Goal: Task Accomplishment & Management: Manage account settings

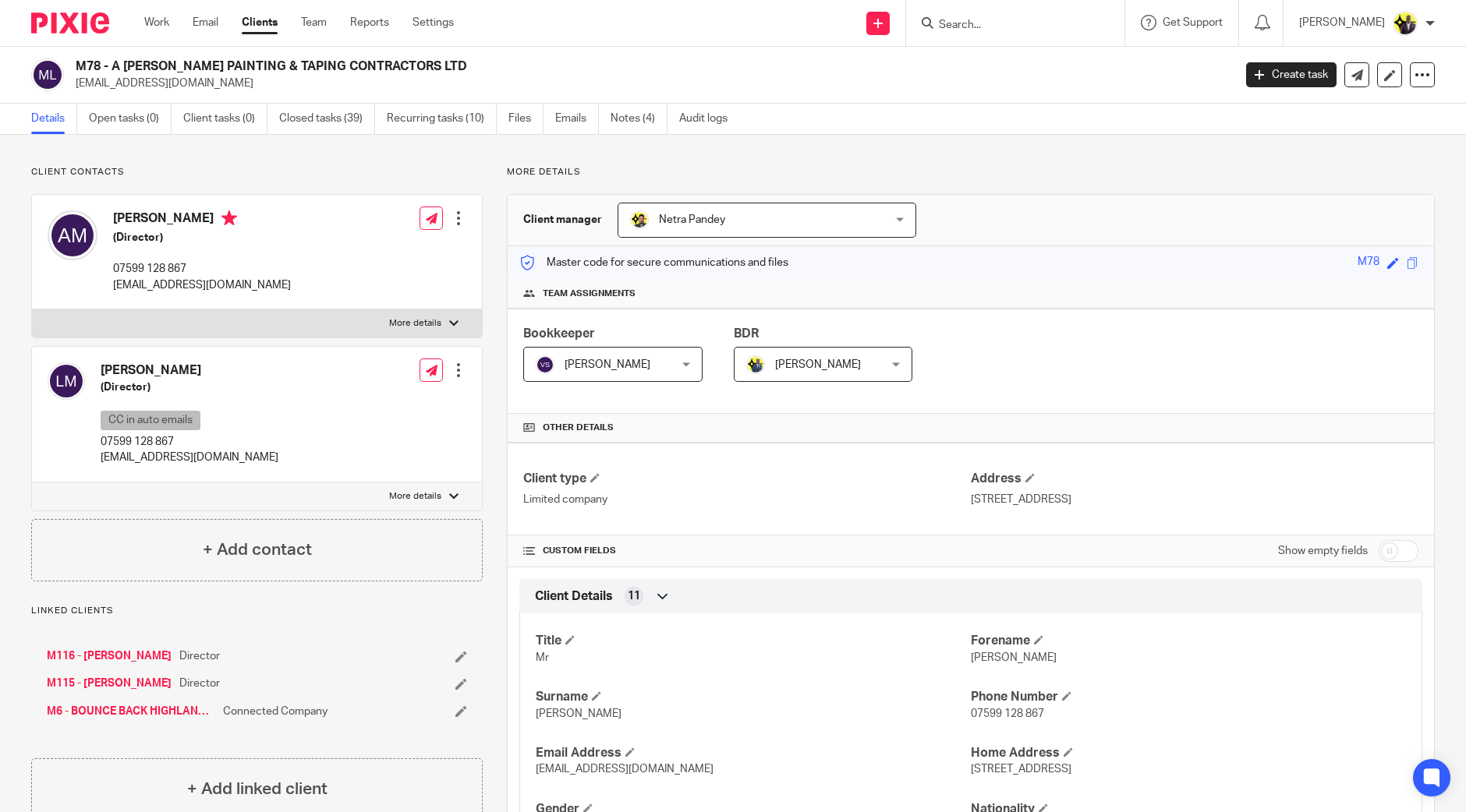
click at [1037, 32] on form at bounding box center [1021, 23] width 166 height 19
click at [1030, 25] on input "Search" at bounding box center [1008, 25] width 140 height 14
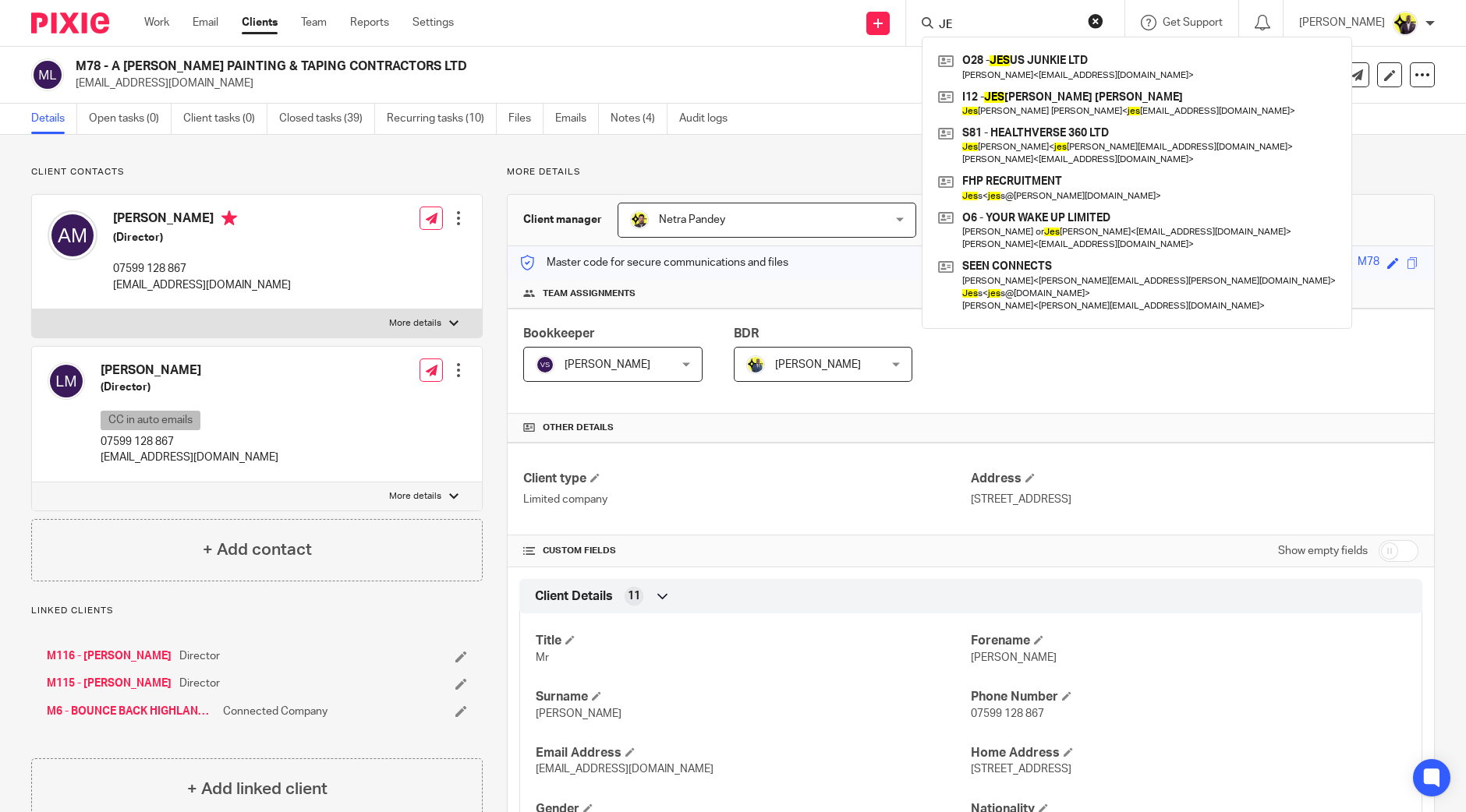
type input "J"
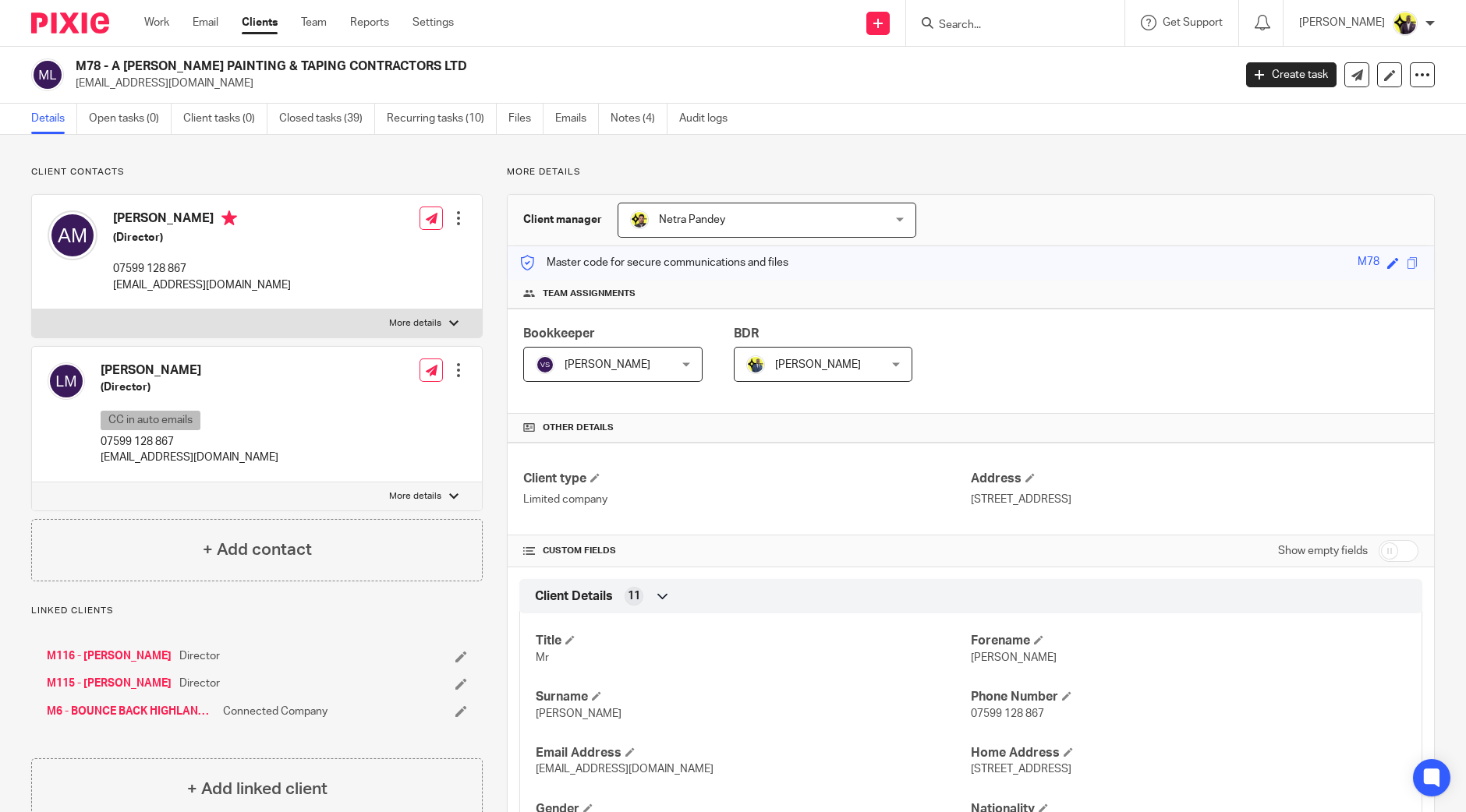
click at [1057, 25] on input "Search" at bounding box center [1008, 25] width 140 height 14
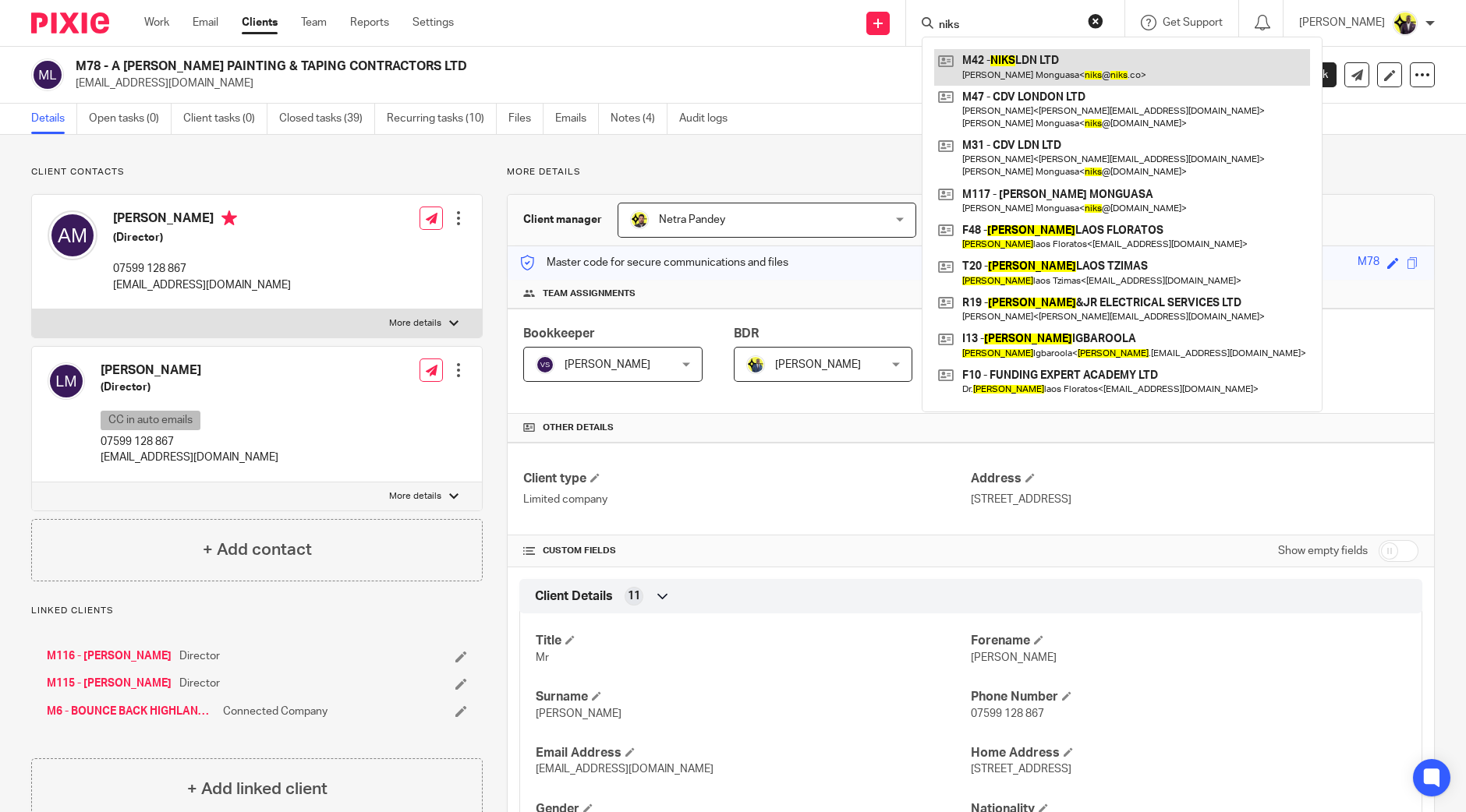
type input "niks"
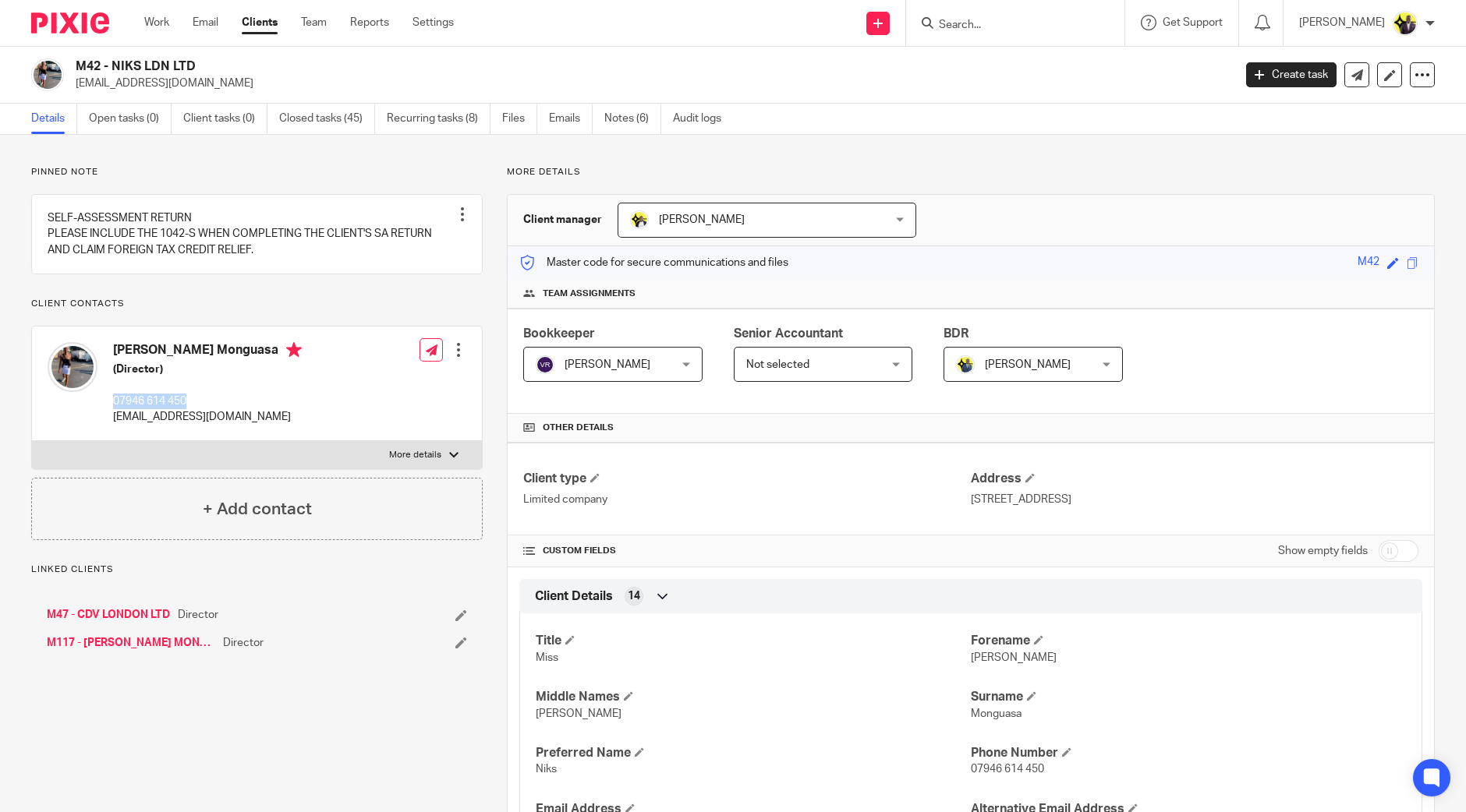
drag, startPoint x: 195, startPoint y: 418, endPoint x: 111, endPoint y: 414, distance: 84.1
click at [111, 414] on div "Nakeitha Monguasa (Director) 07946 614 450 niks@niks.co" at bounding box center [174, 384] width 254 height 98
copy p "07946 614 450"
click at [1020, 21] on input "Search" at bounding box center [1008, 25] width 140 height 14
type input "M119"
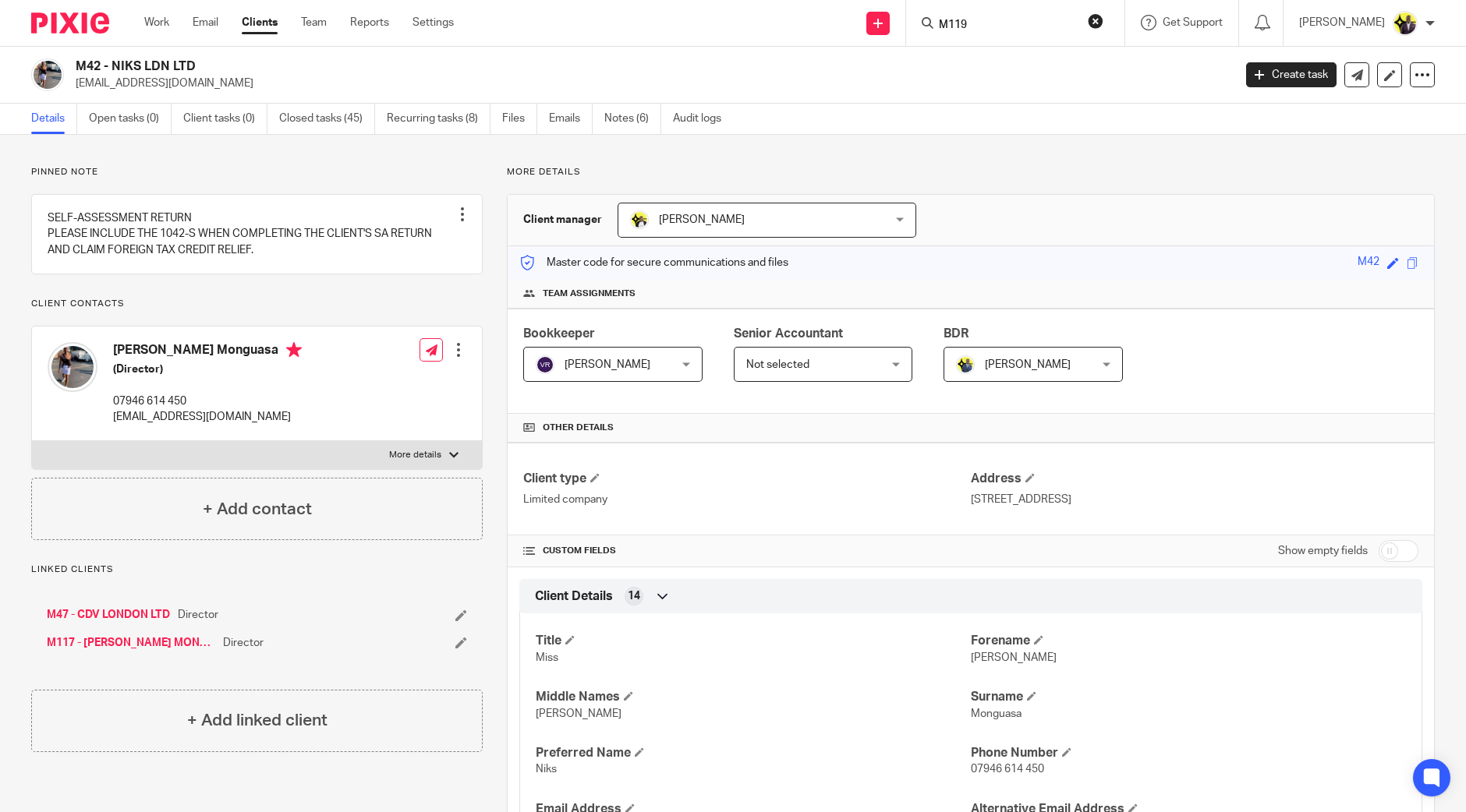
click at [1039, 19] on input "M119" at bounding box center [1008, 25] width 140 height 14
drag, startPoint x: 1021, startPoint y: 18, endPoint x: 858, endPoint y: 19, distance: 163.0
click at [858, 19] on div "Send new email Create task Add client Request signature M119 Get Support Contac…" at bounding box center [972, 23] width 988 height 46
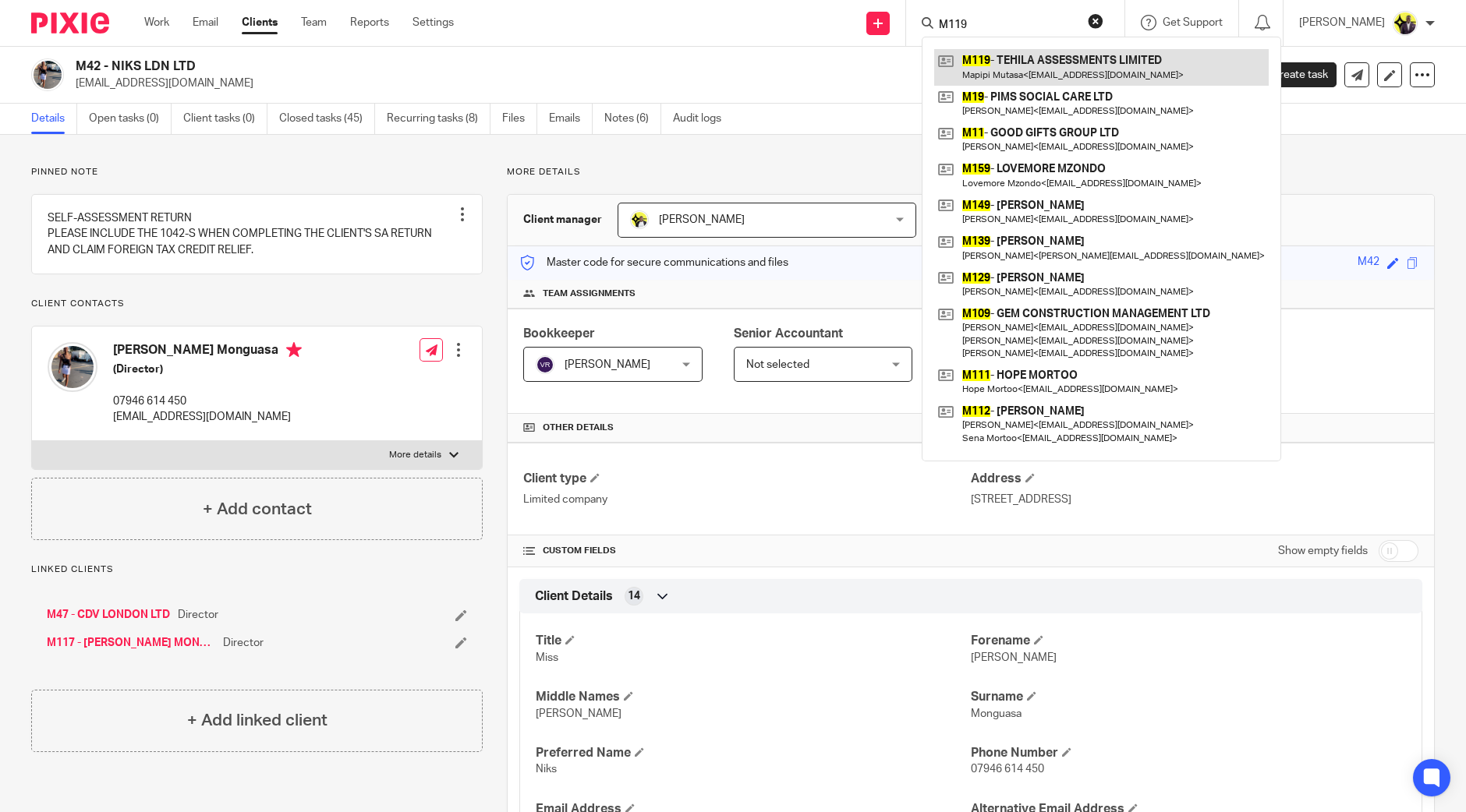
type input "M119"
click at [1037, 59] on link at bounding box center [1101, 67] width 335 height 36
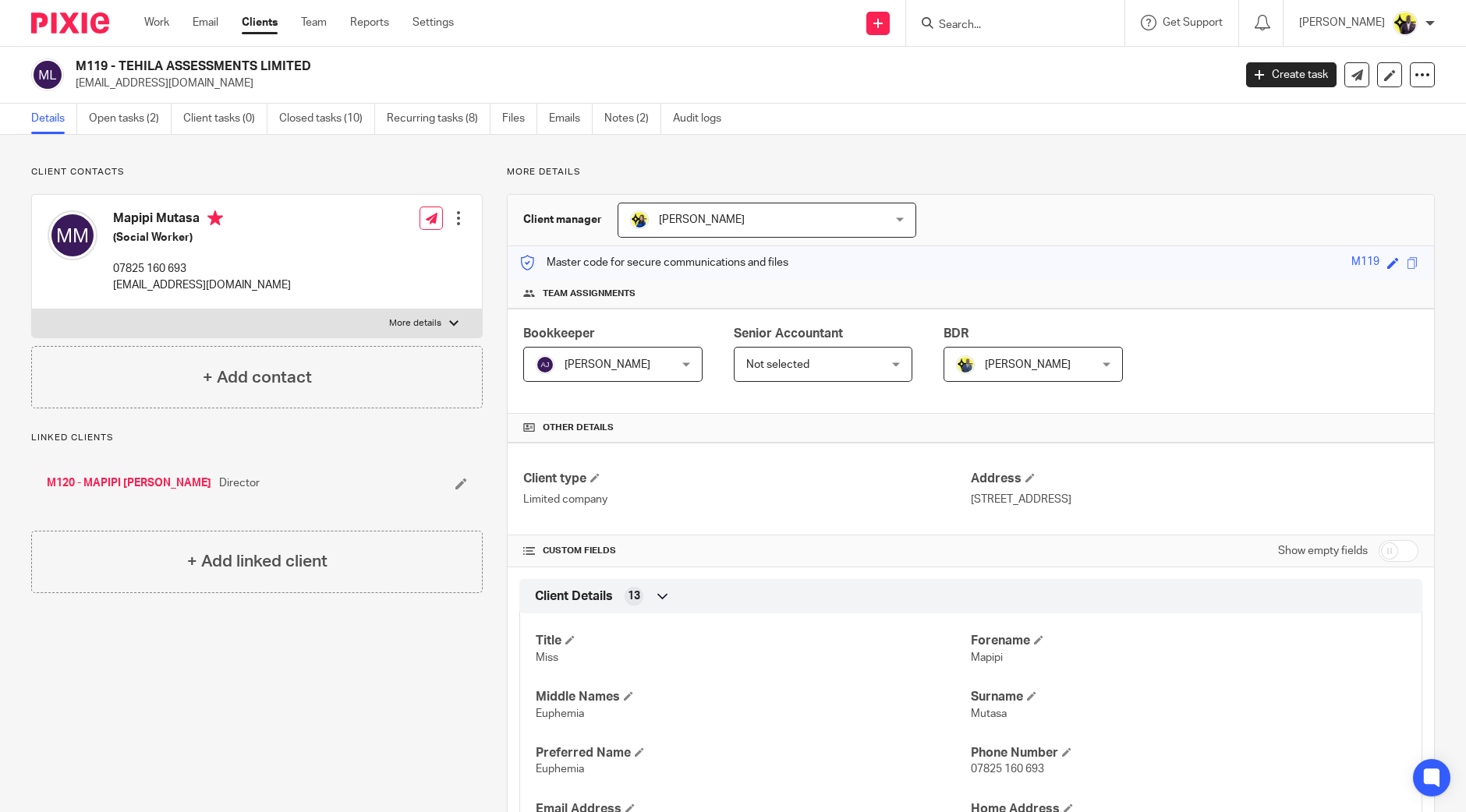
click at [1052, 27] on input "Search" at bounding box center [1008, 25] width 140 height 14
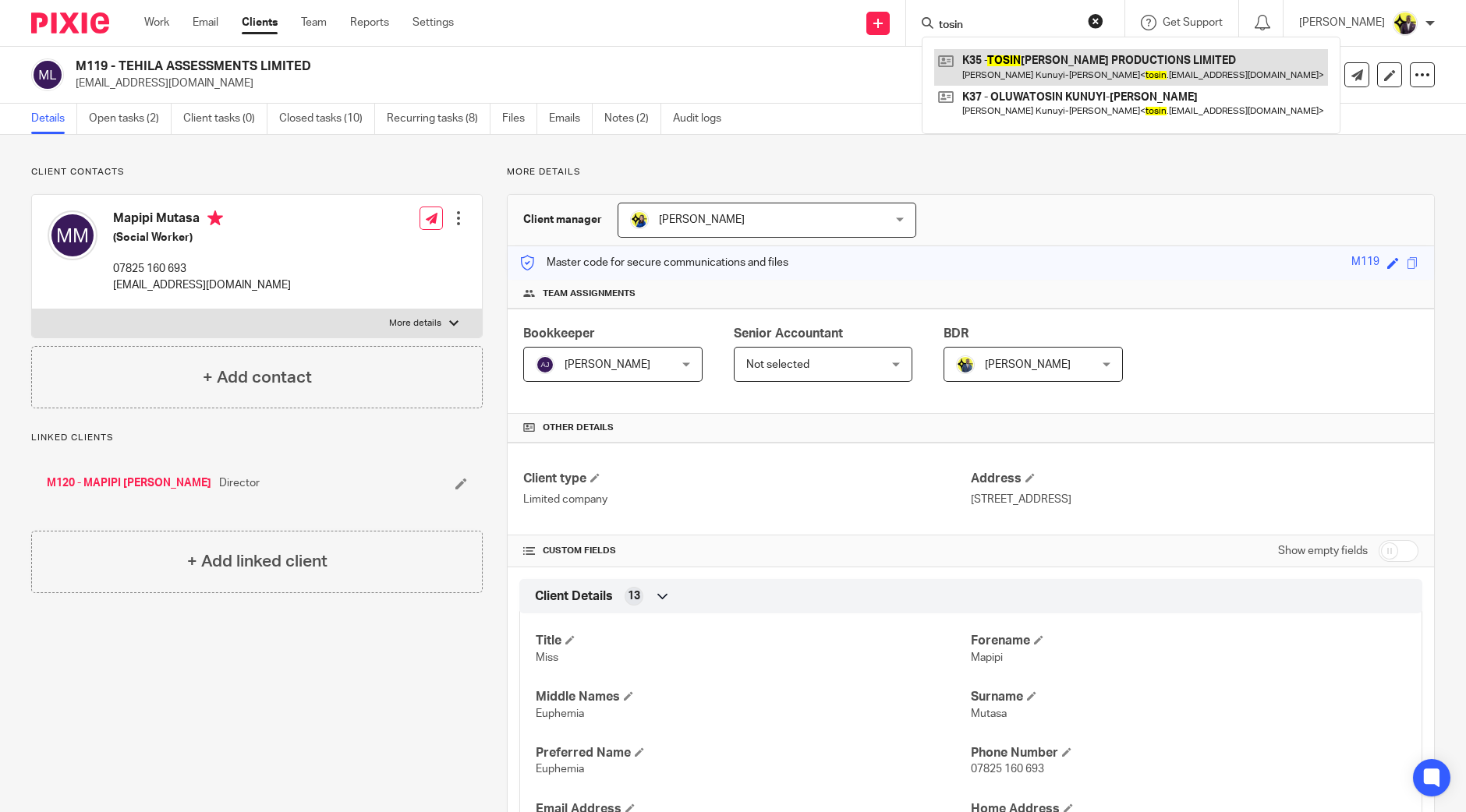
type input "tosin"
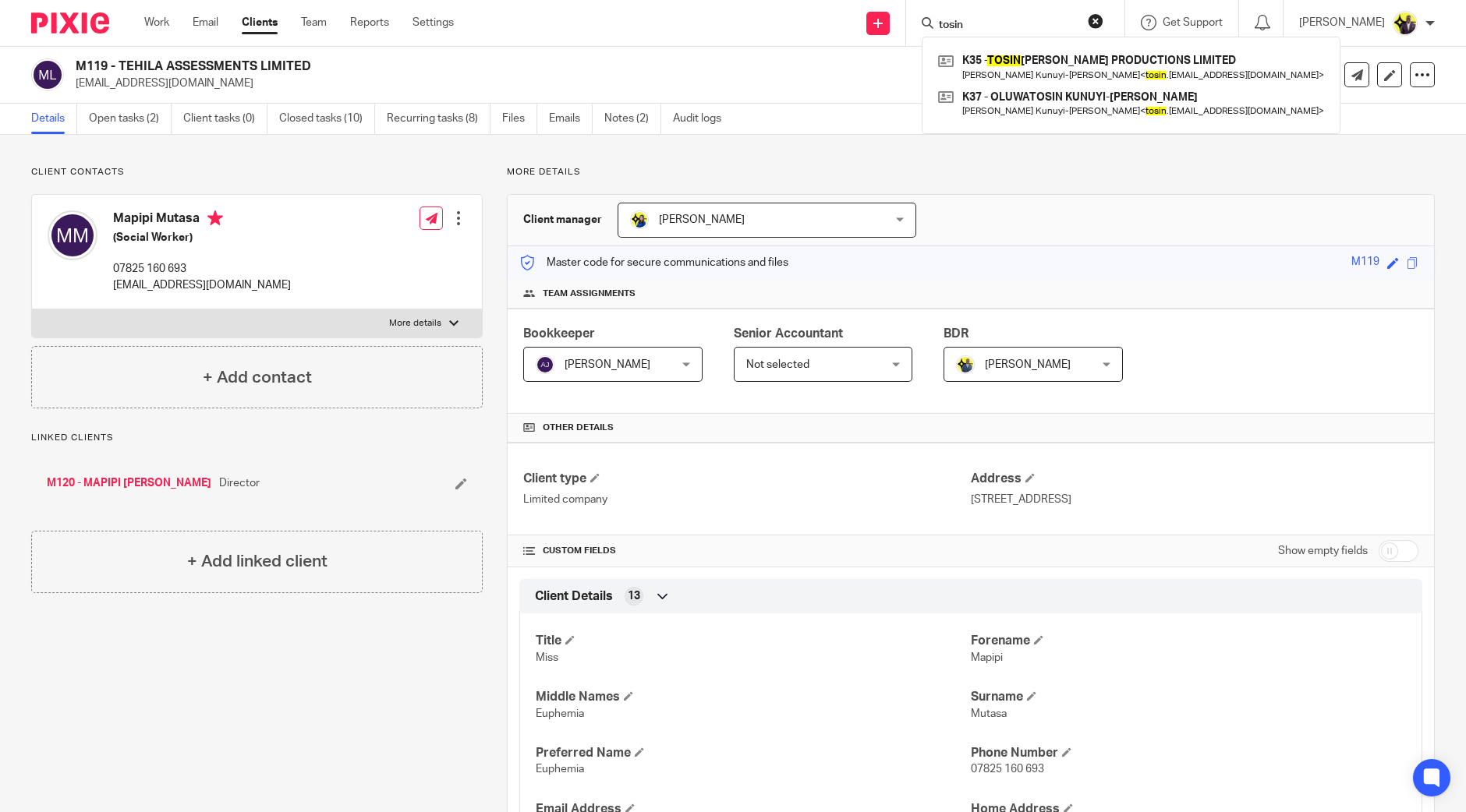
click at [782, 74] on h2 "M119 - TEHILA ASSESSMENTS LIMITED" at bounding box center [534, 67] width 917 height 17
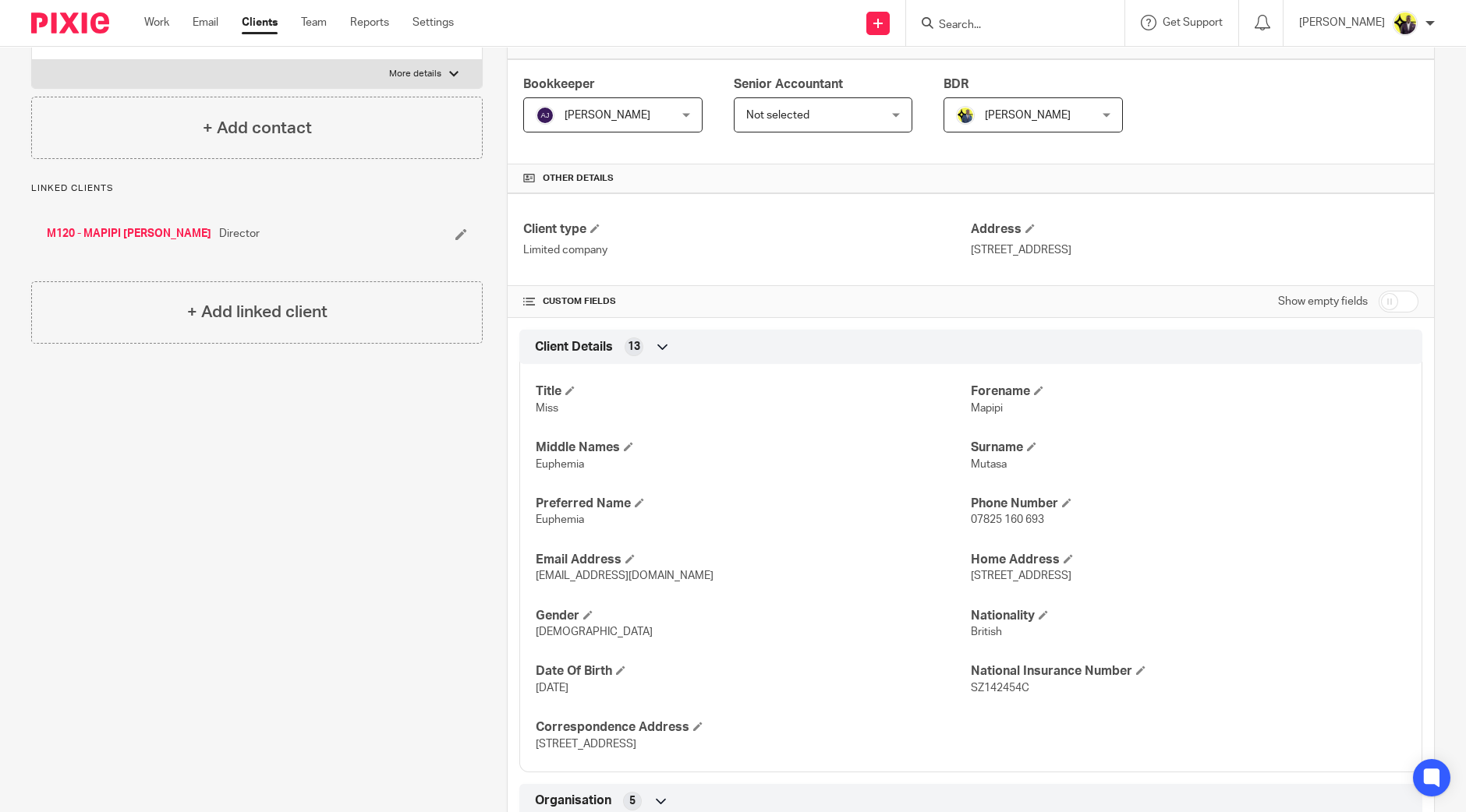
scroll to position [249, 0]
click at [1383, 302] on input "checkbox" at bounding box center [1398, 302] width 39 height 22
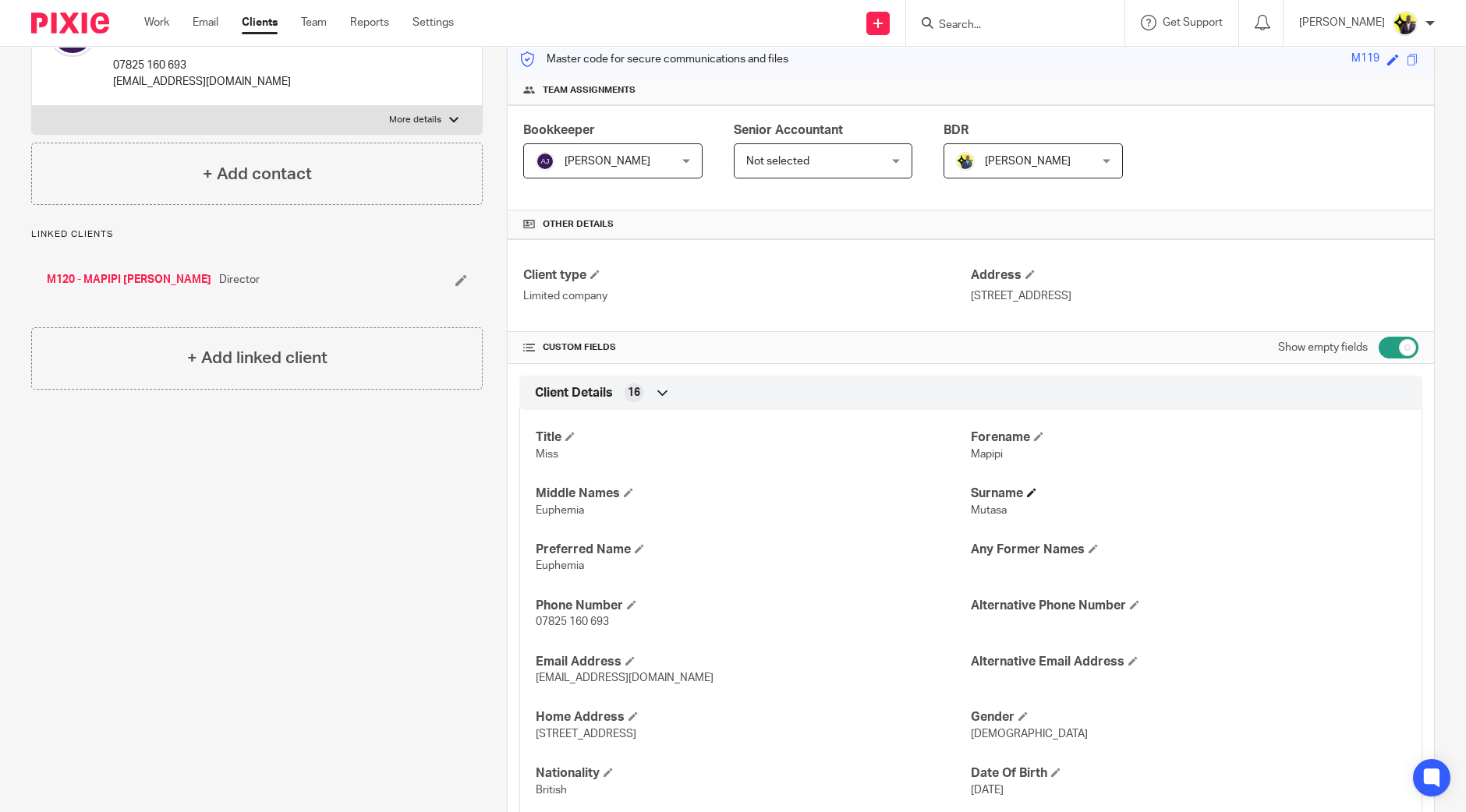
scroll to position [0, 0]
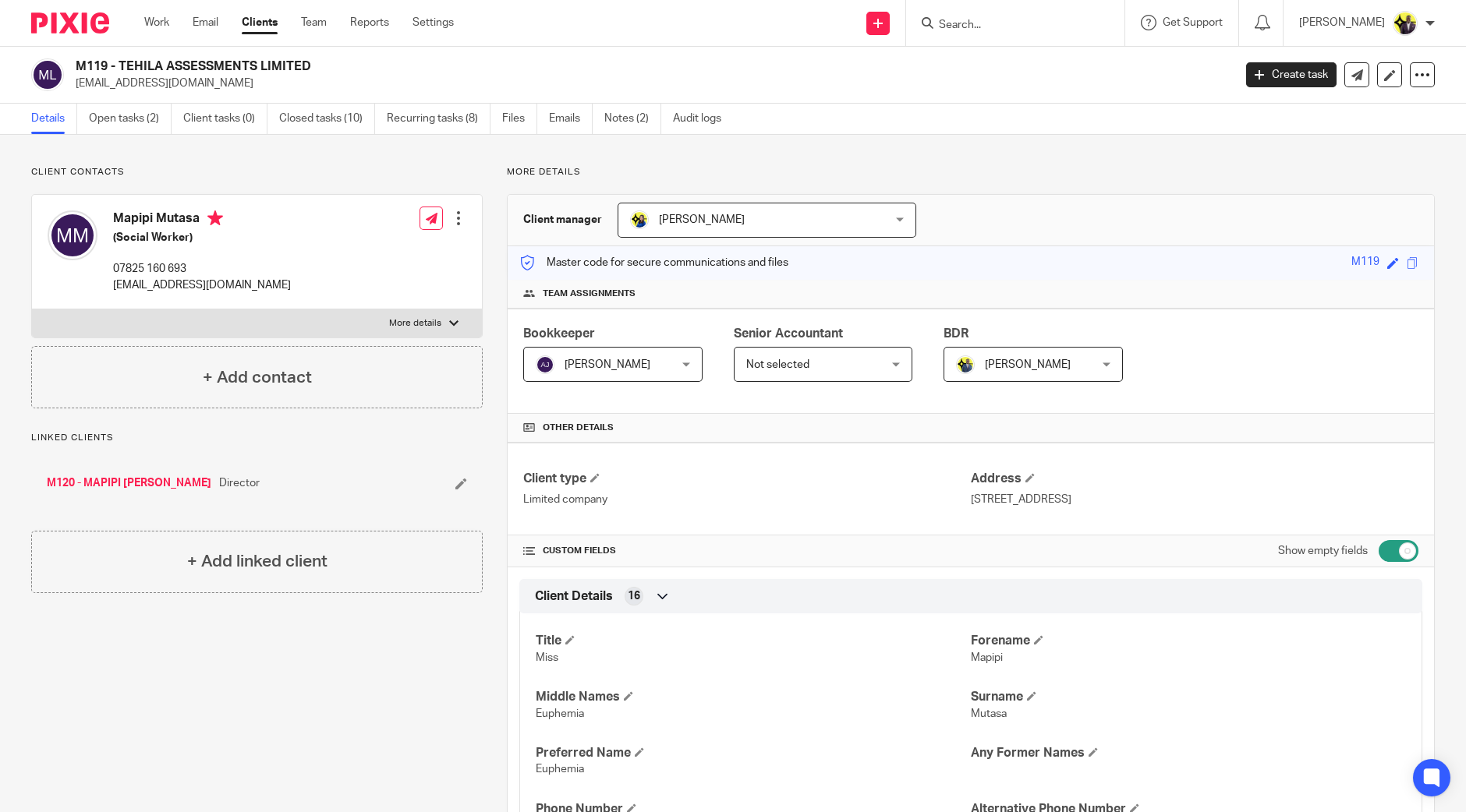
click at [1378, 543] on input "checkbox" at bounding box center [1398, 551] width 39 height 22
checkbox input "false"
click at [122, 107] on link "Open tasks (2)" at bounding box center [130, 118] width 82 height 31
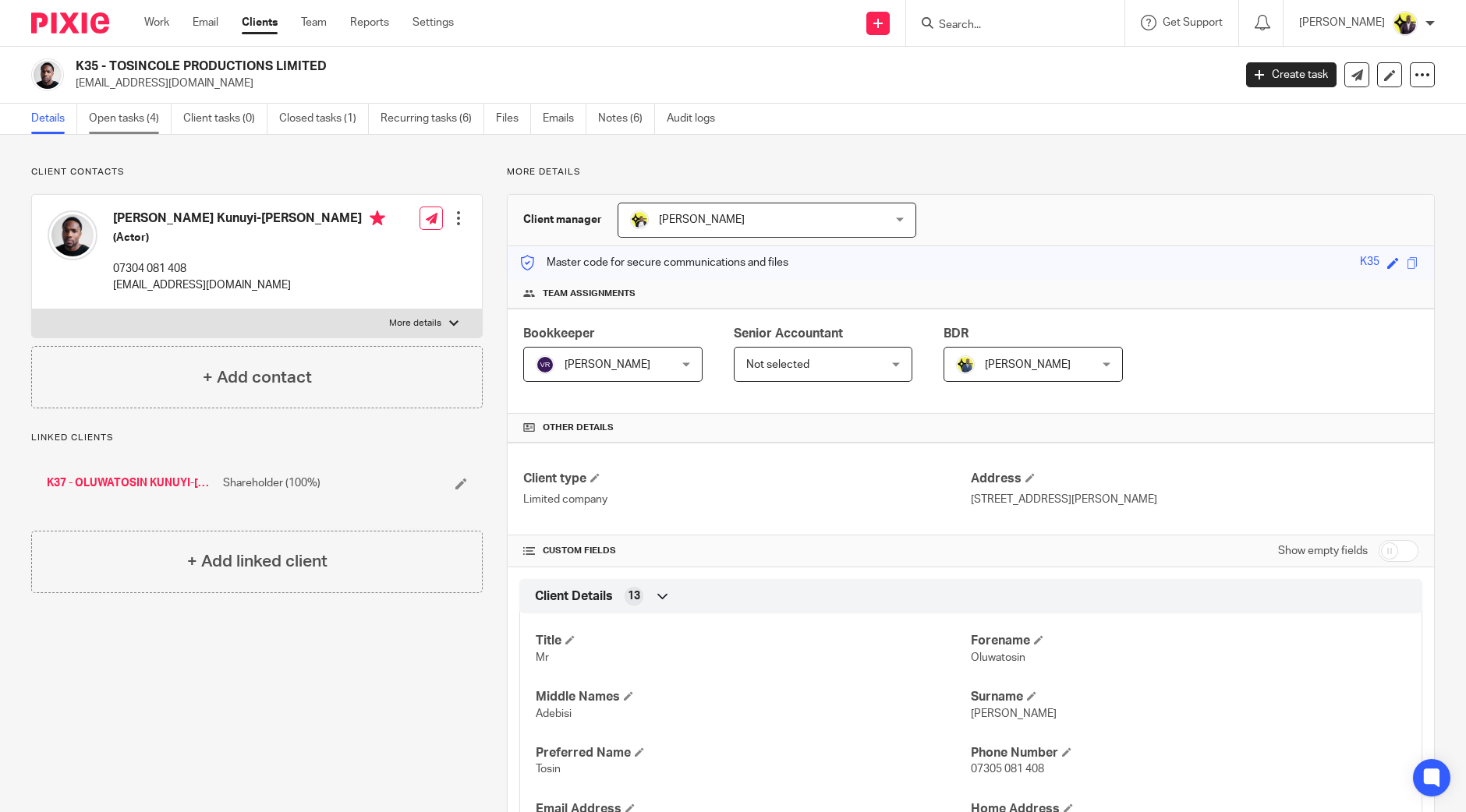
click at [148, 123] on link "Open tasks (4)" at bounding box center [130, 118] width 82 height 31
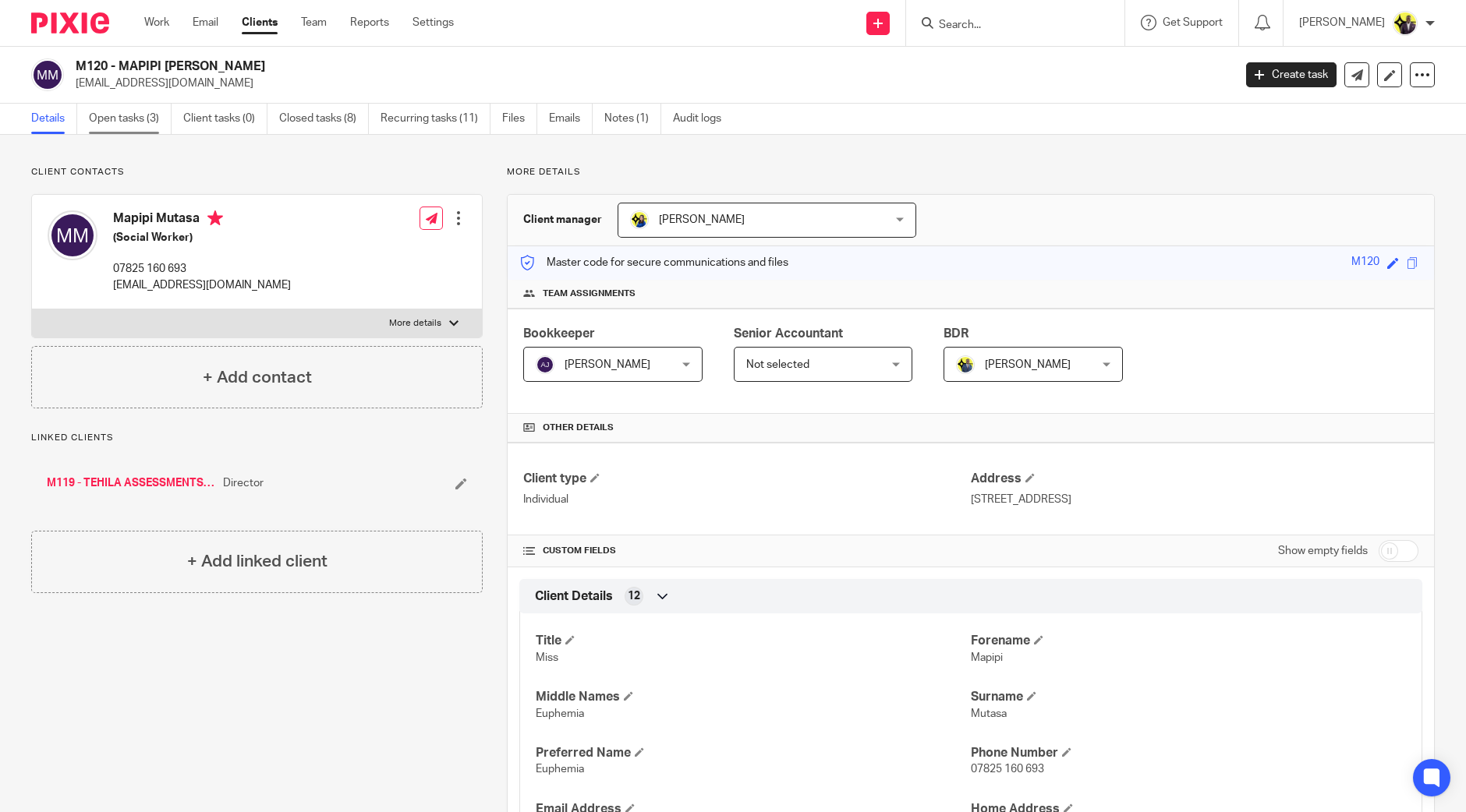
click at [141, 118] on link "Open tasks (3)" at bounding box center [130, 118] width 82 height 31
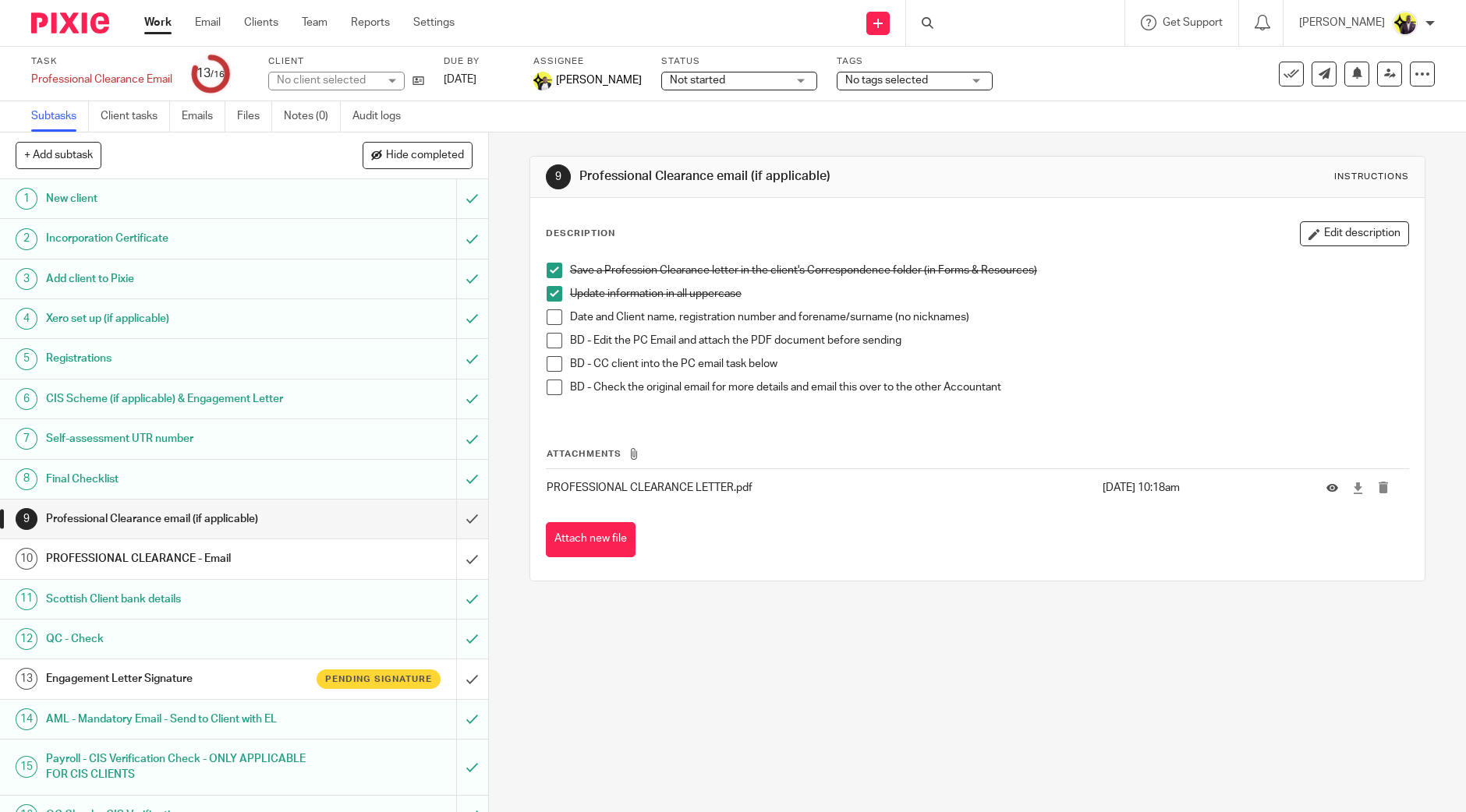
click at [549, 314] on span at bounding box center [555, 317] width 16 height 16
click at [548, 343] on span at bounding box center [555, 341] width 16 height 16
click at [547, 359] on span at bounding box center [555, 364] width 16 height 16
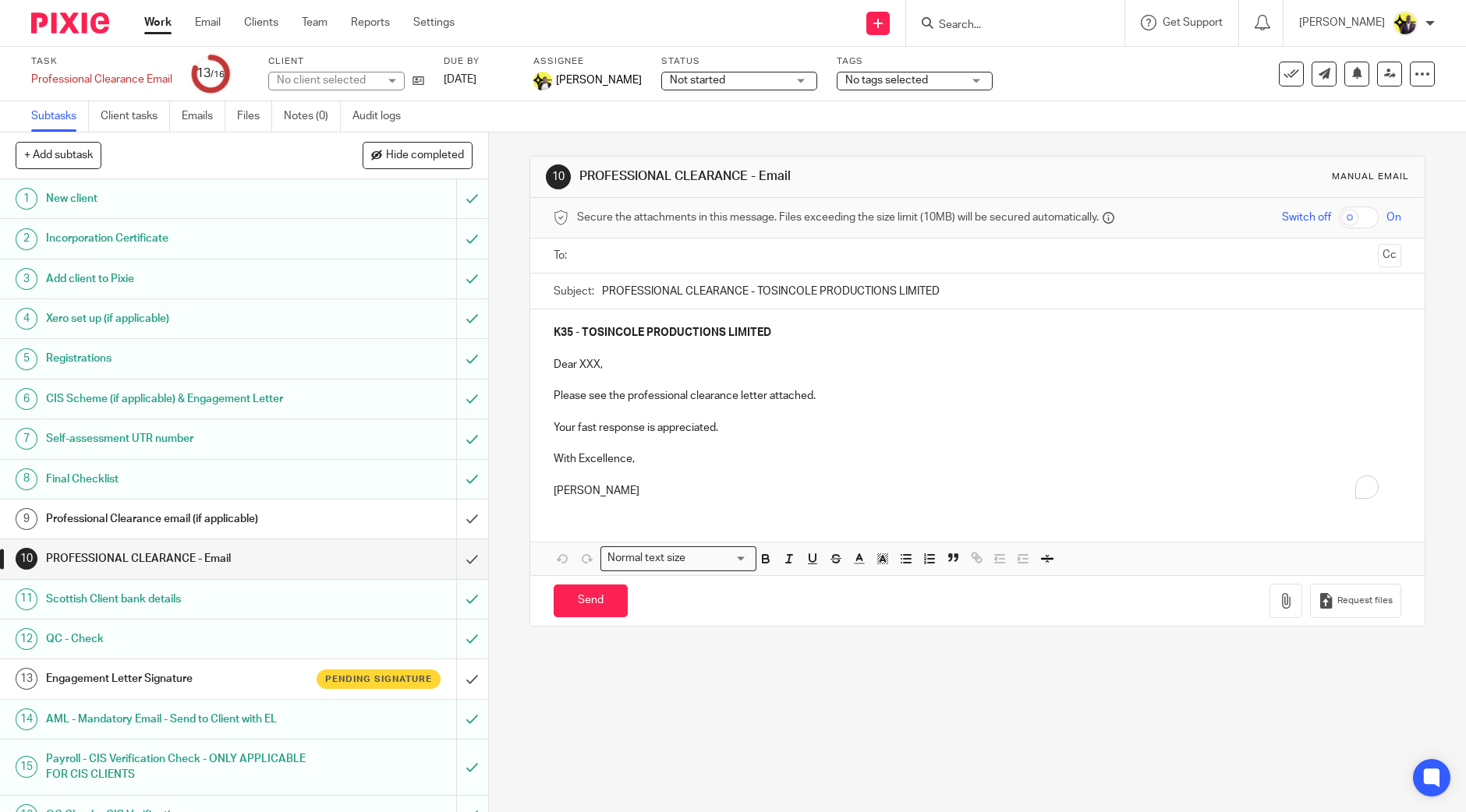
click at [616, 258] on input "text" at bounding box center [977, 256] width 789 height 18
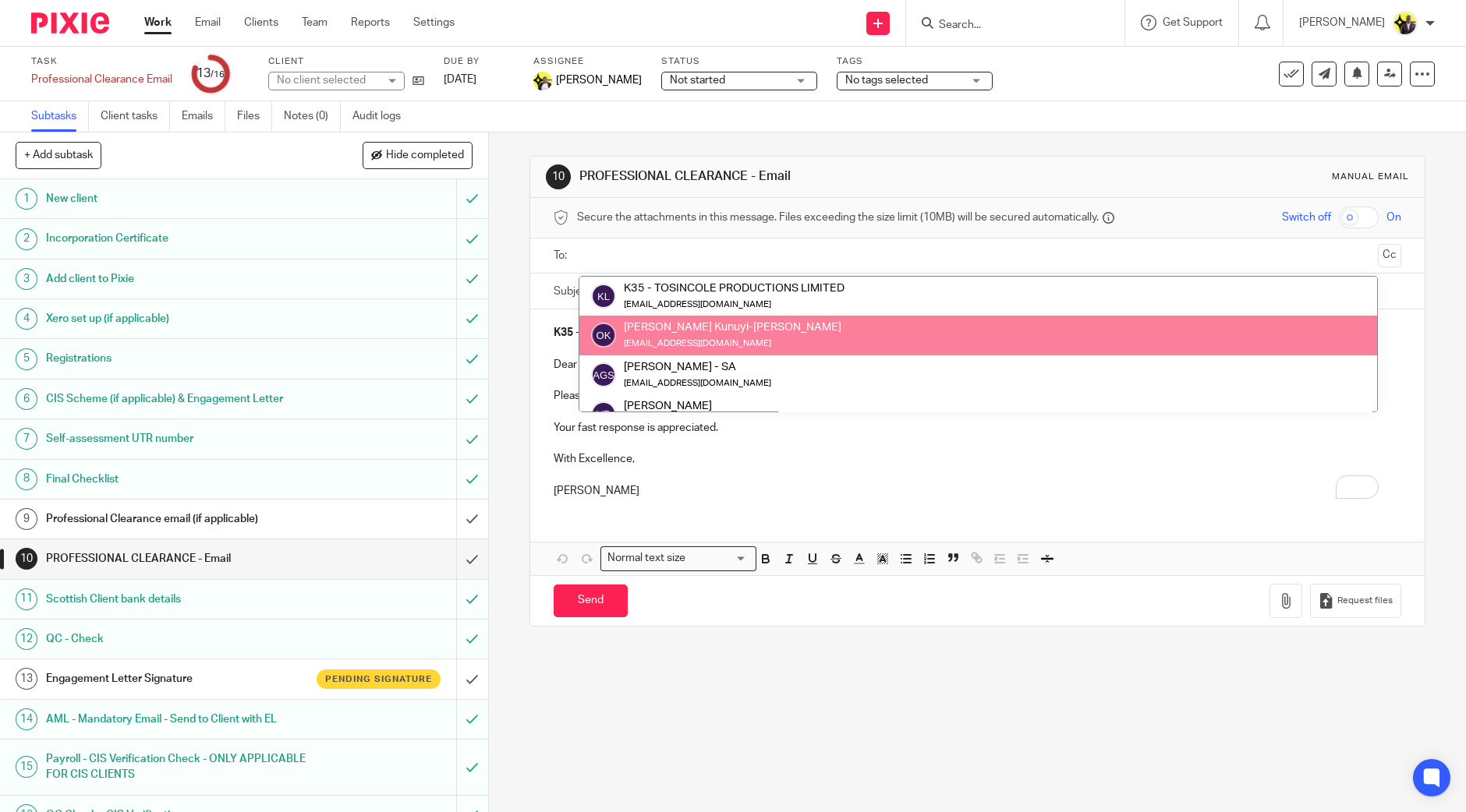
click at [745, 465] on p "With Excellence," at bounding box center [977, 459] width 847 height 16
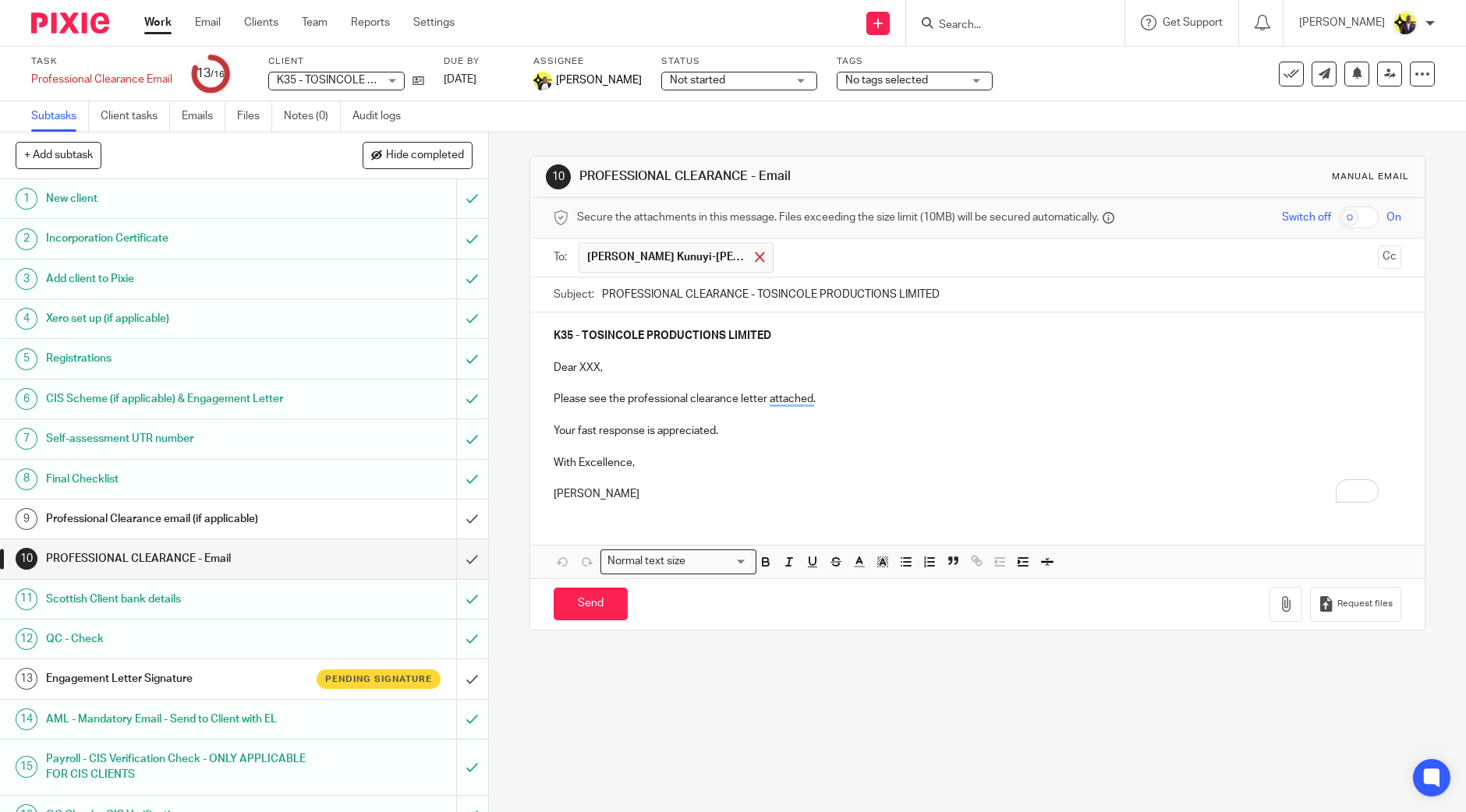
click at [754, 251] on span at bounding box center [760, 257] width 11 height 11
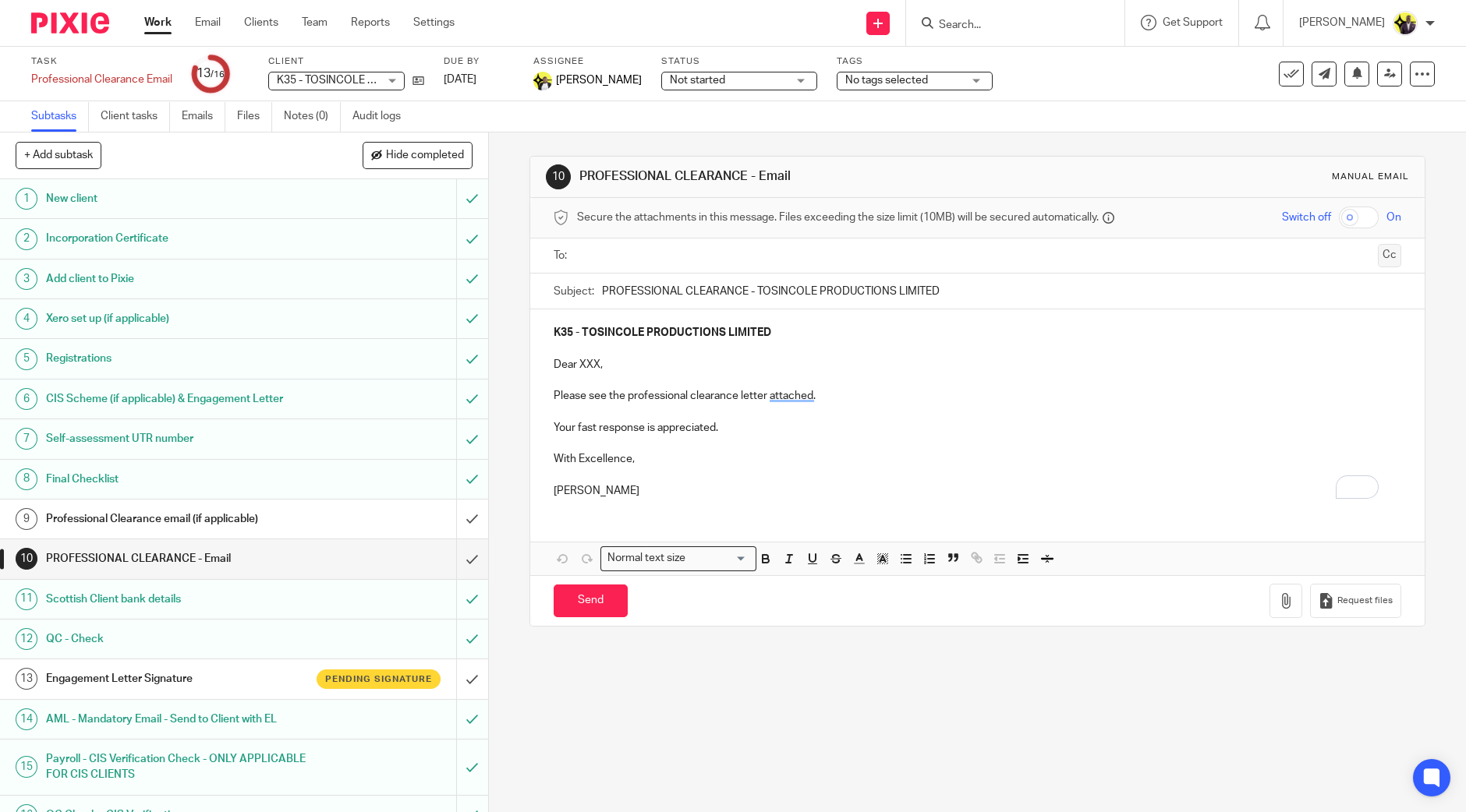
click at [1377, 257] on button "Cc" at bounding box center [1389, 256] width 24 height 24
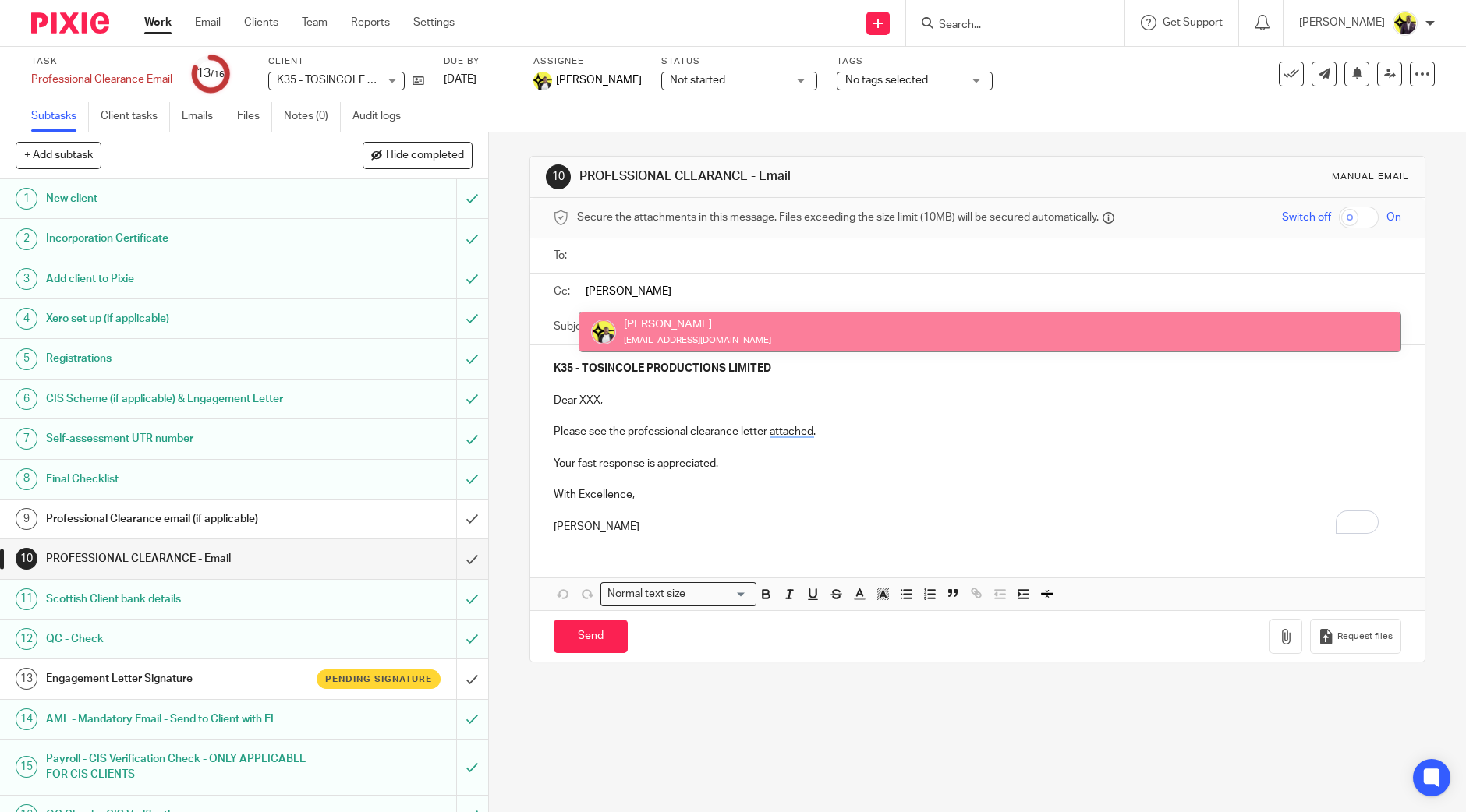
type input "carine"
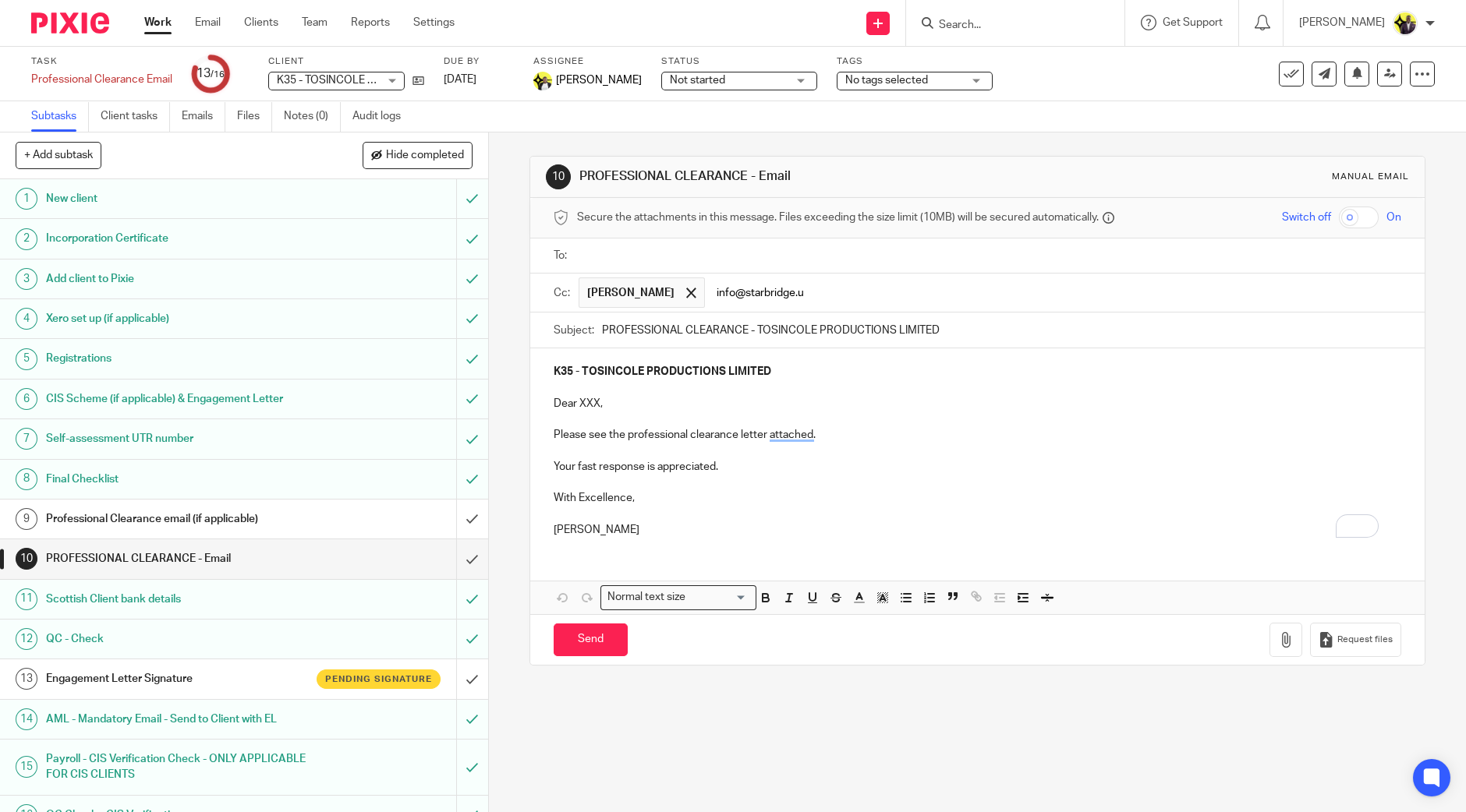
type input "info@starbridge.uk"
click at [931, 260] on input "text" at bounding box center [988, 256] width 812 height 18
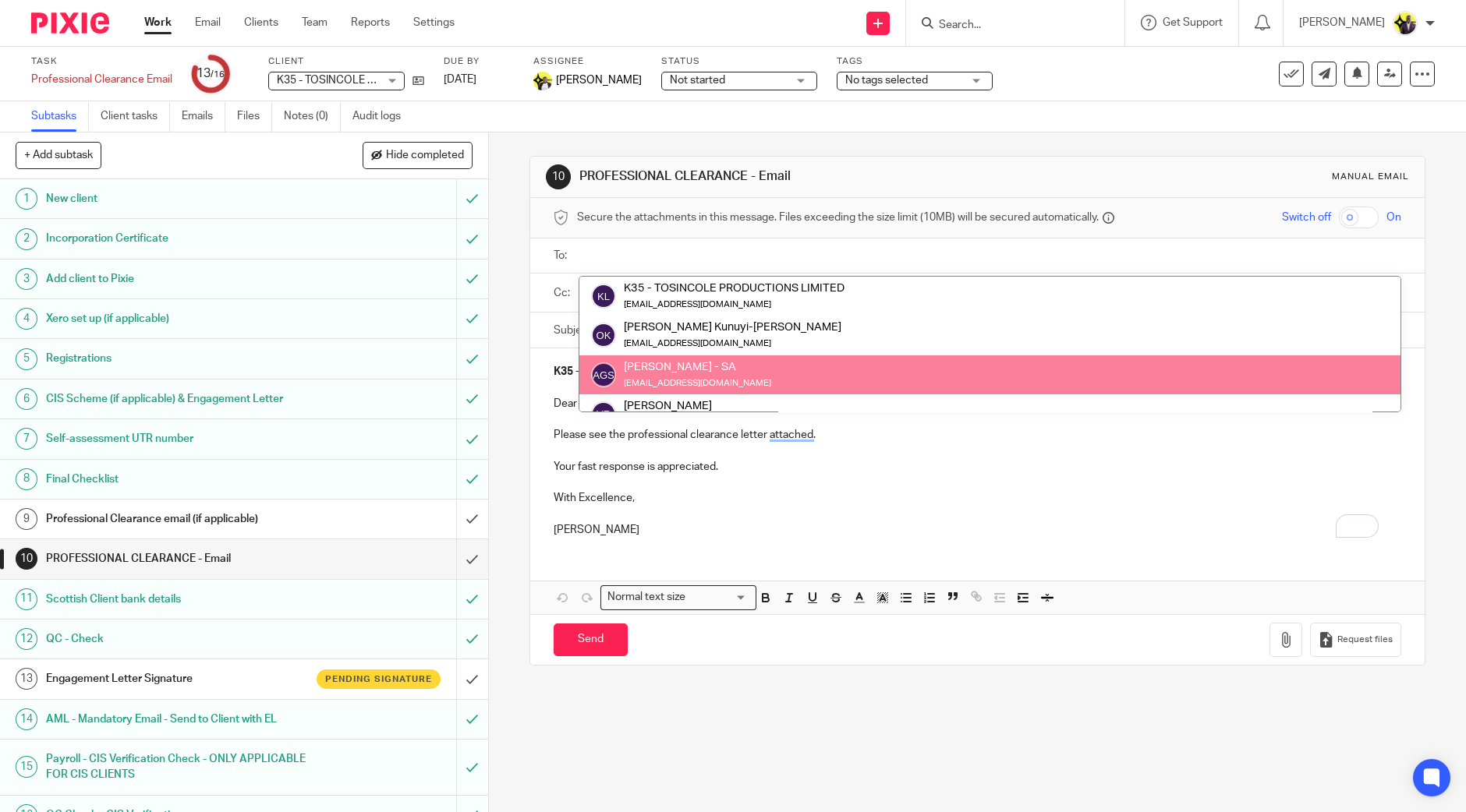
scroll to position [155, 0]
click at [819, 463] on p "Your fast response is appreciated." at bounding box center [977, 467] width 847 height 16
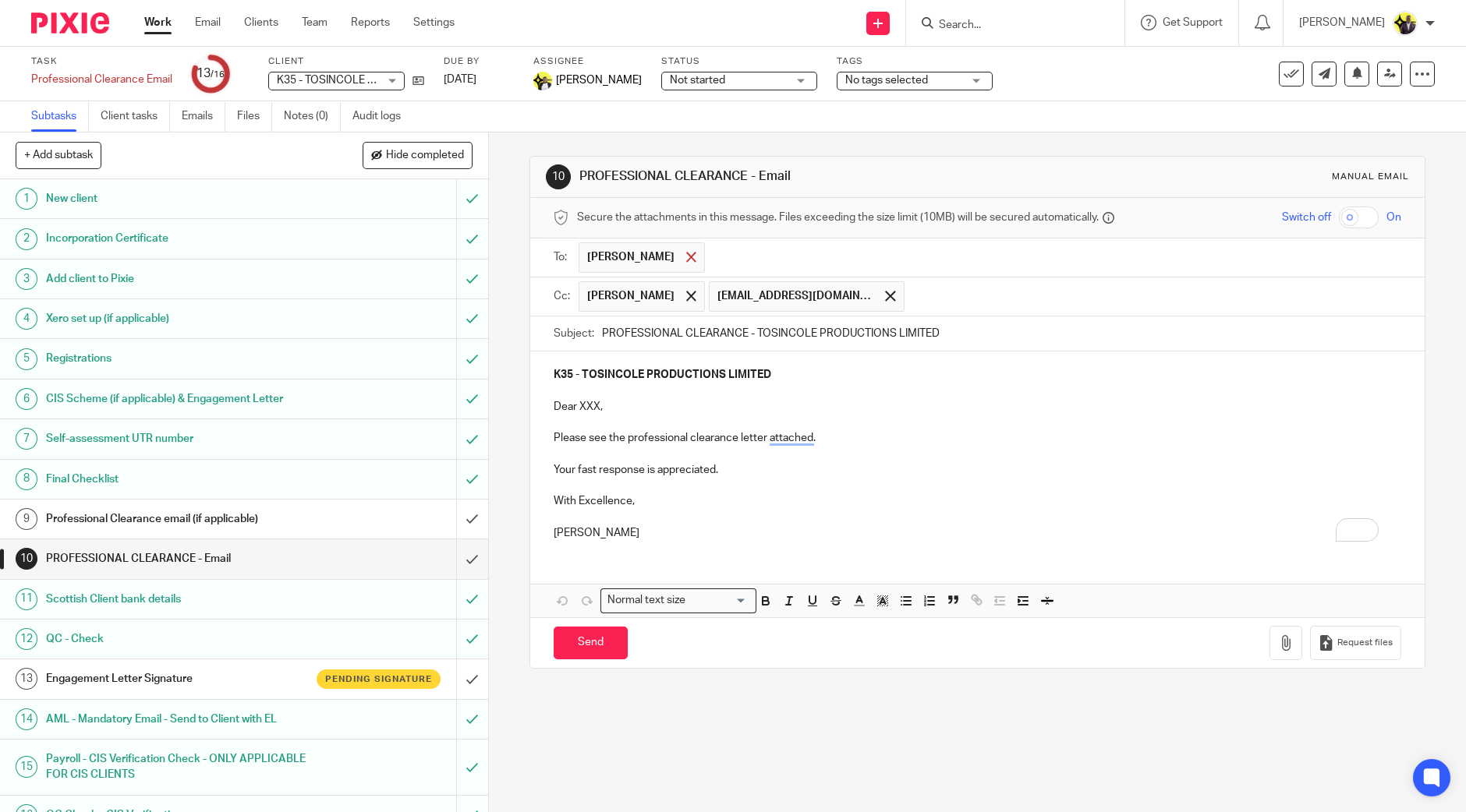
click at [683, 251] on div at bounding box center [691, 257] width 18 height 24
click at [635, 403] on p "Dear XXX," at bounding box center [977, 404] width 847 height 16
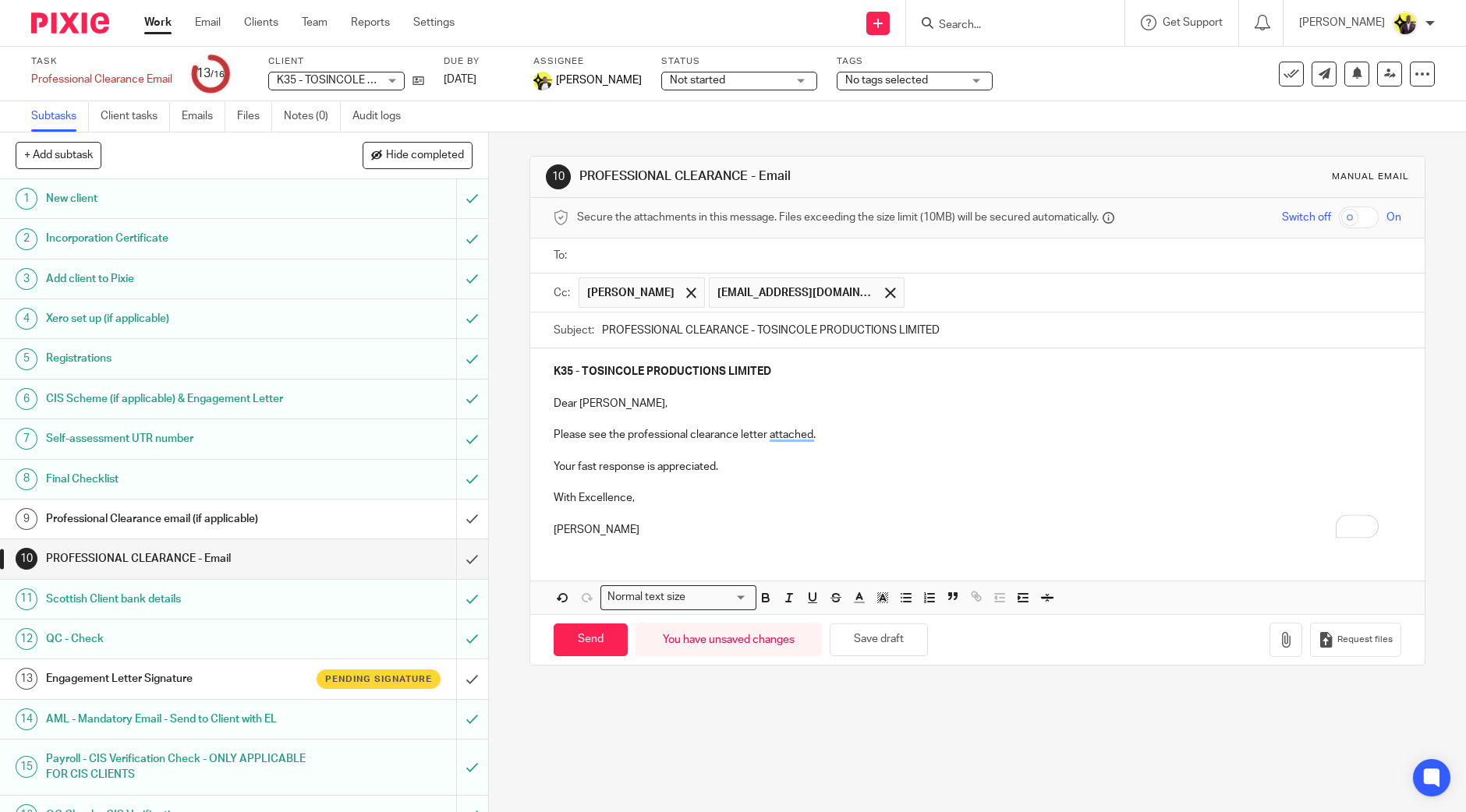
click at [667, 535] on p "[PERSON_NAME]" at bounding box center [977, 530] width 847 height 16
click at [910, 522] on p "Carine Thompson" at bounding box center [977, 530] width 847 height 16
click at [1278, 636] on icon "button" at bounding box center [1285, 640] width 16 height 16
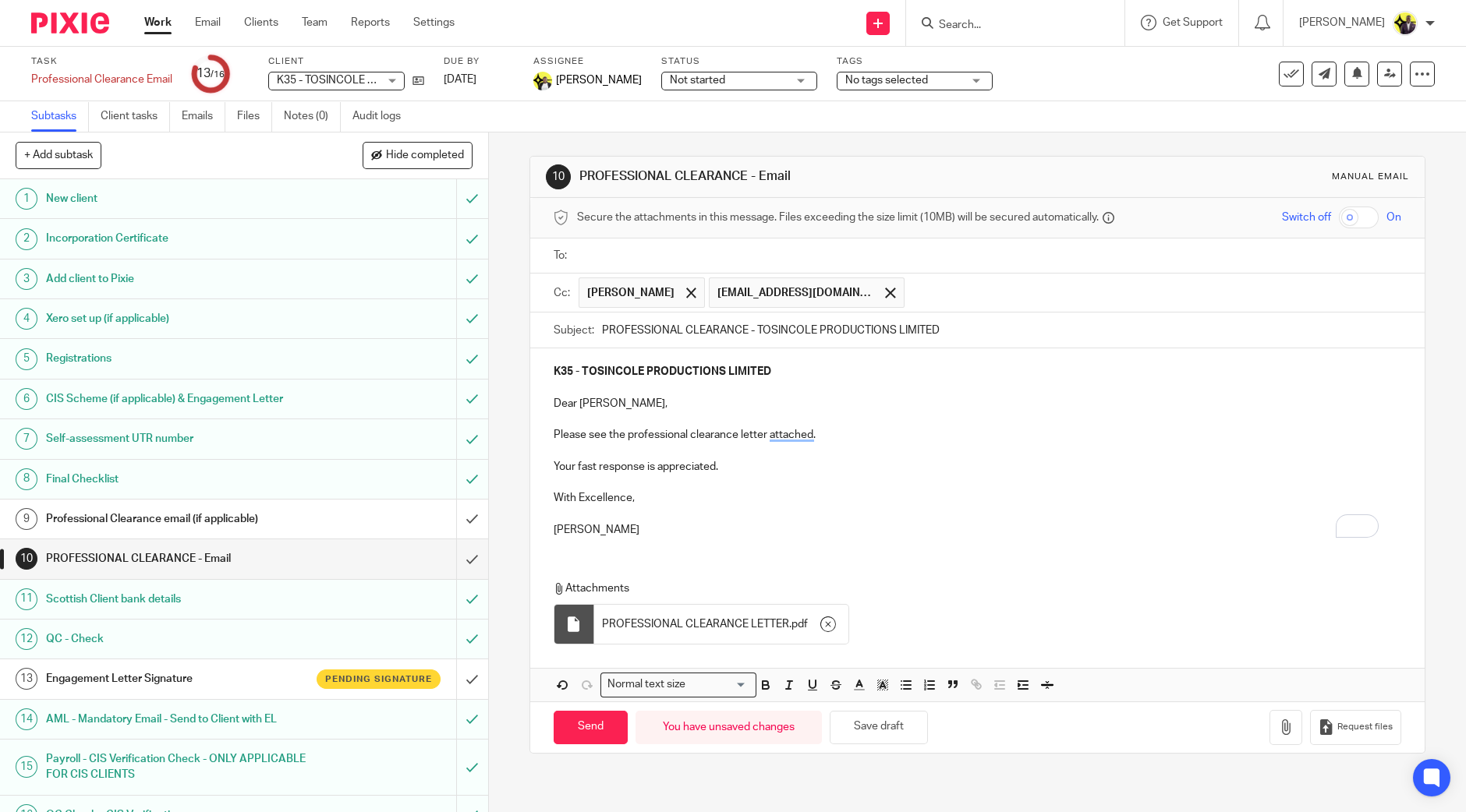
click at [639, 256] on input "text" at bounding box center [988, 256] width 812 height 18
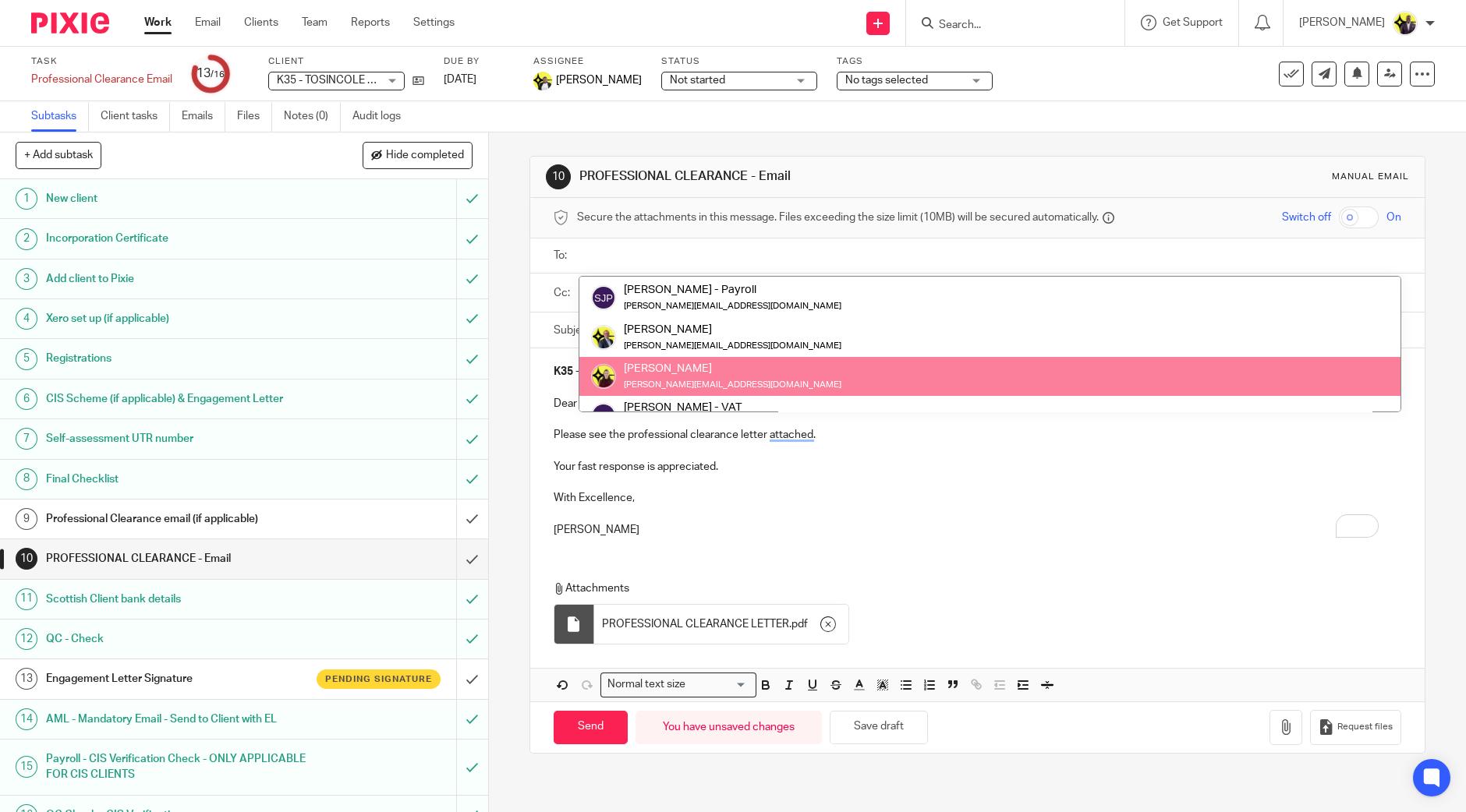
scroll to position [109, 0]
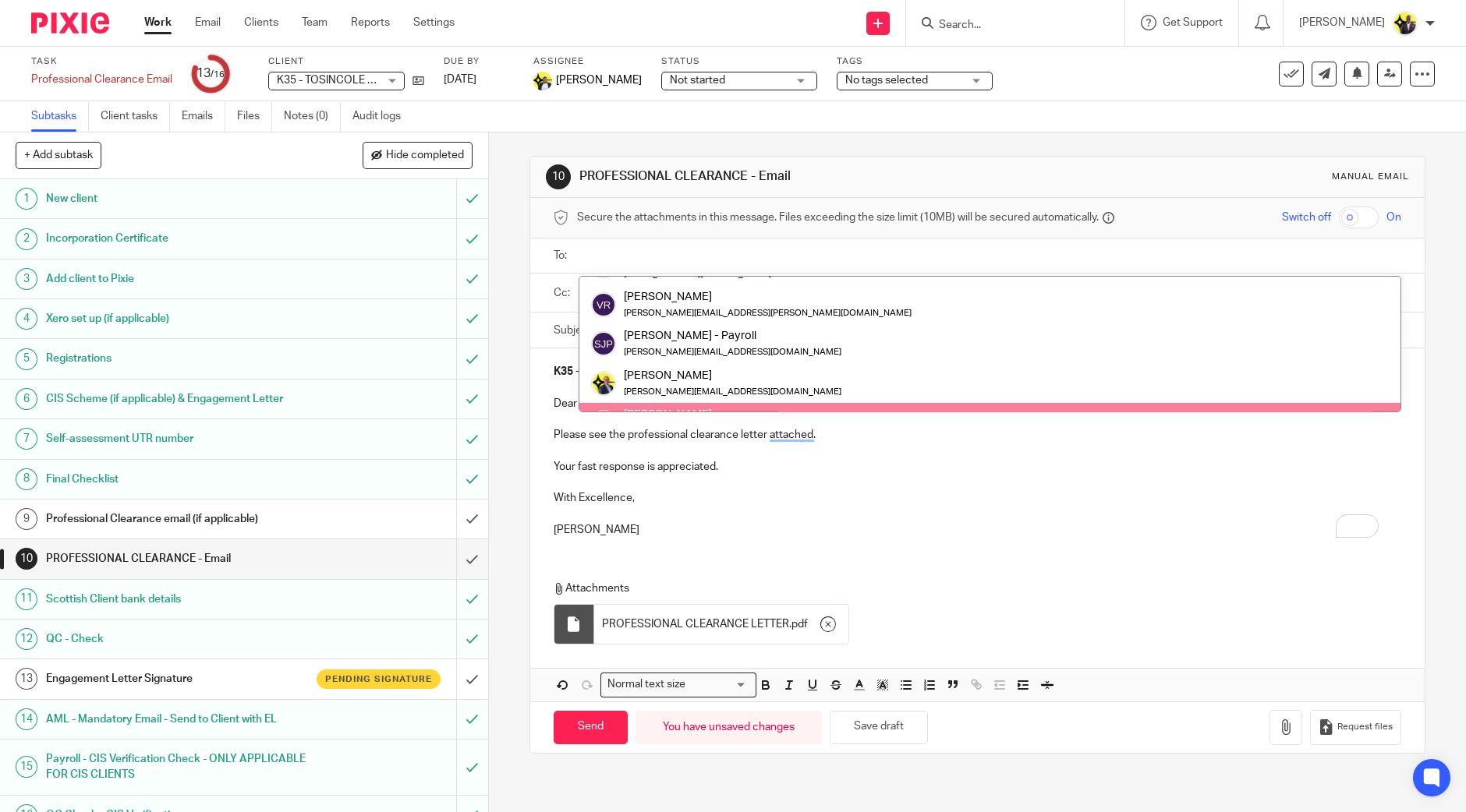
paste input "nick@claygbp.com."
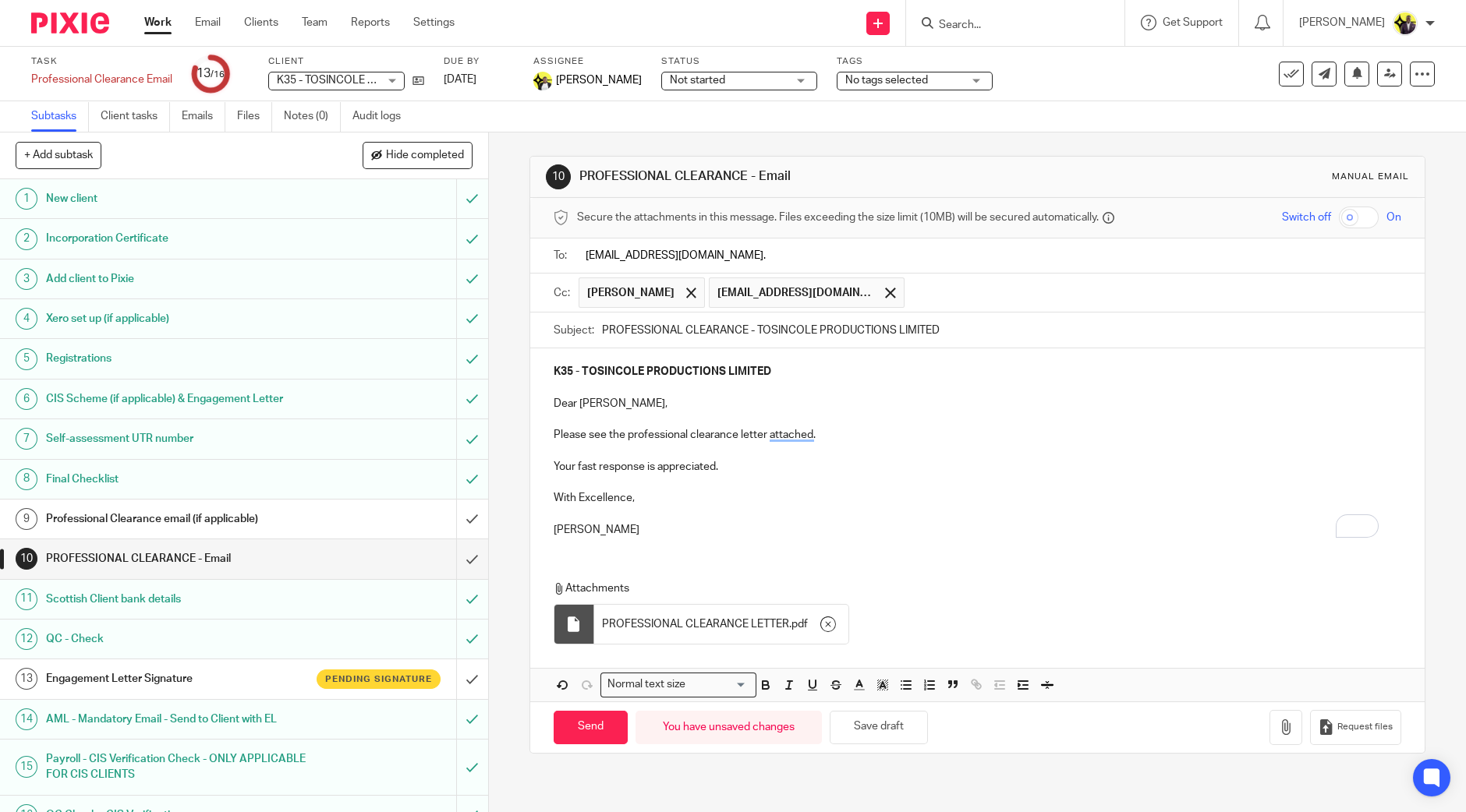
scroll to position [0, 0]
type input "nick@claygbp.com"
click at [686, 425] on p "To enrich screen reader interactions, please activate Accessibility in Grammarl…" at bounding box center [977, 420] width 847 height 16
click at [602, 718] on input "Send" at bounding box center [591, 731] width 74 height 33
type input "Sent"
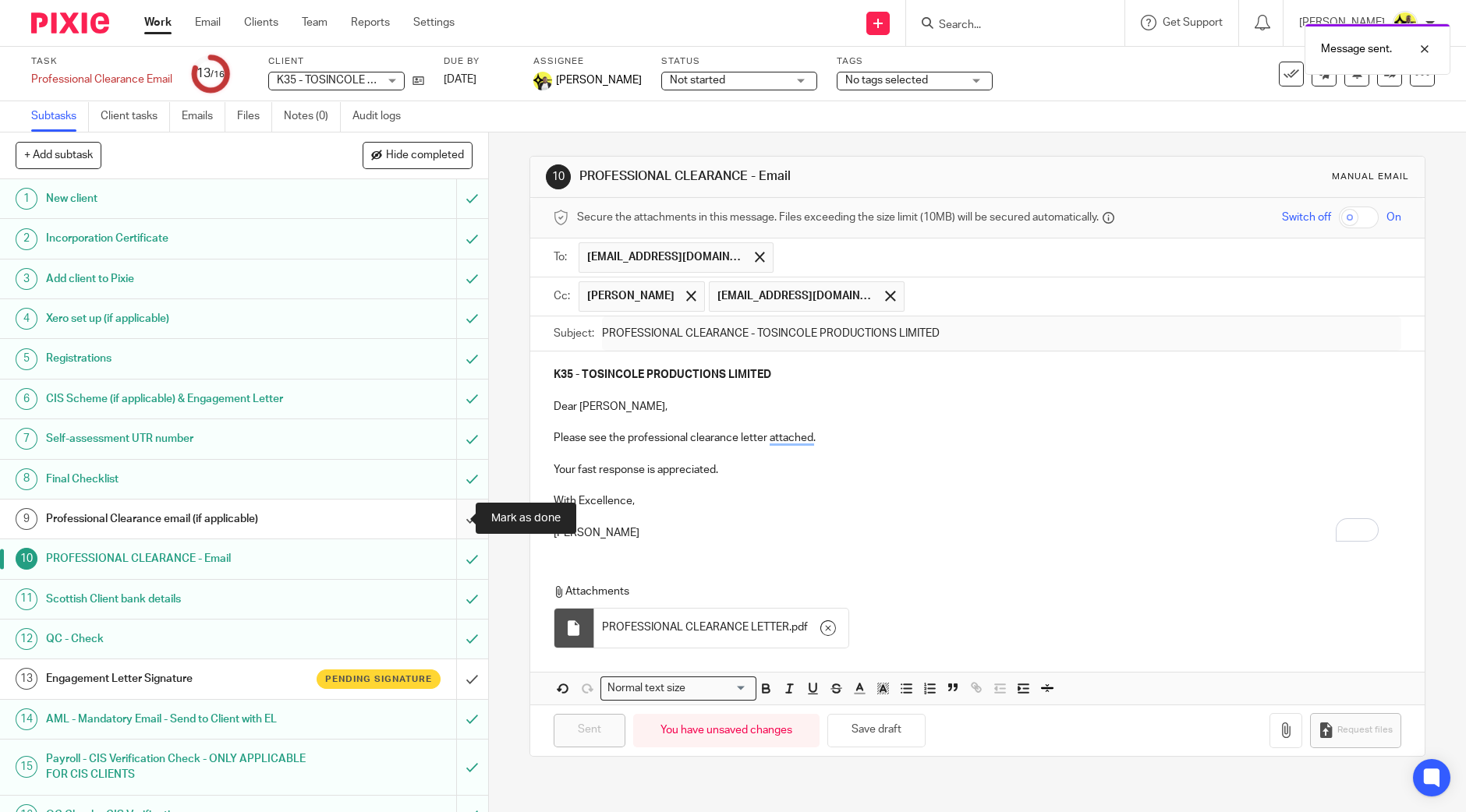
click at [457, 517] on input "submit" at bounding box center [244, 519] width 488 height 39
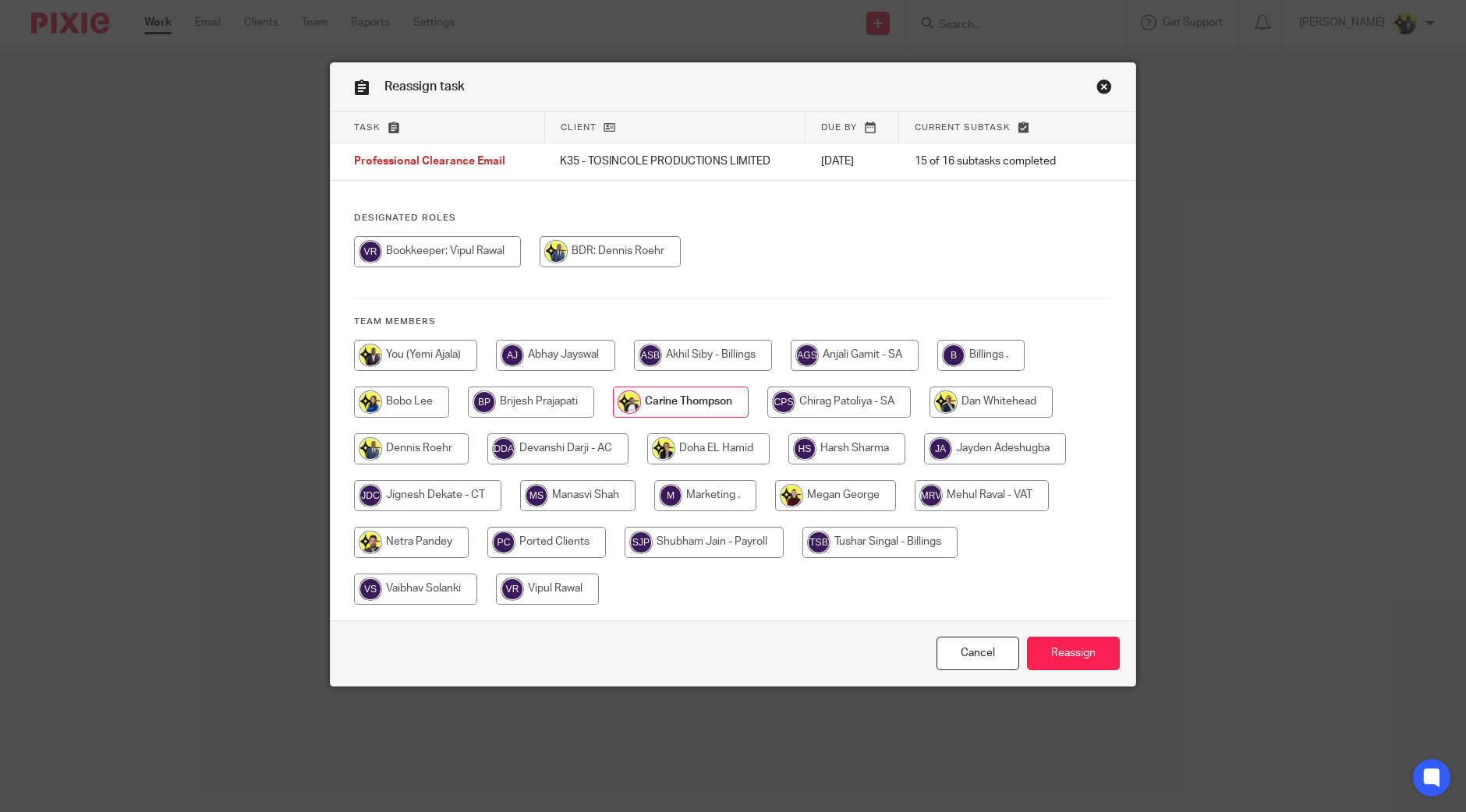
click at [793, 496] on input "radio" at bounding box center [835, 496] width 121 height 32
radio input "true"
click at [1077, 653] on input "Reassign" at bounding box center [1073, 653] width 93 height 33
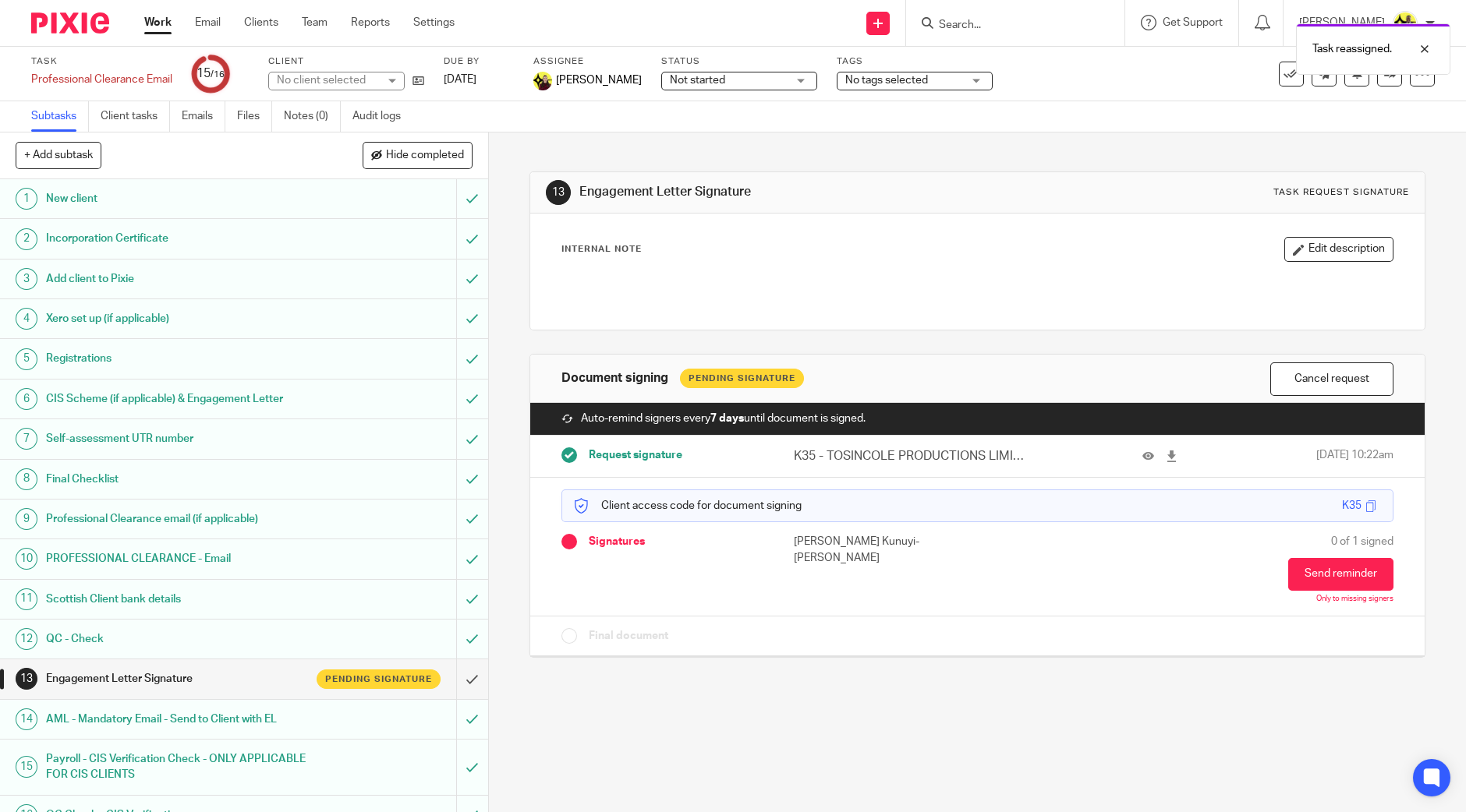
scroll to position [21, 0]
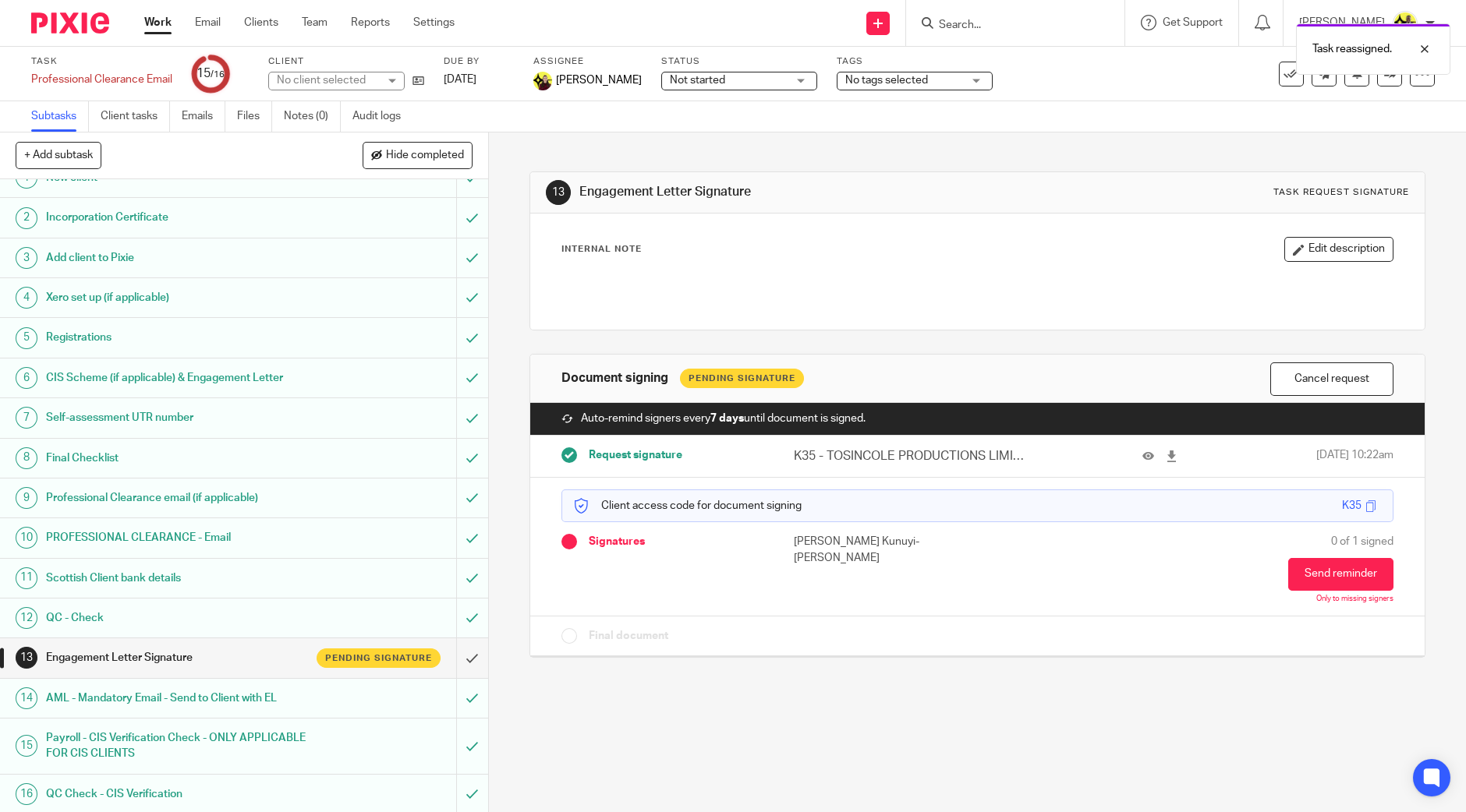
click at [733, 80] on span "Not started" at bounding box center [727, 81] width 117 height 17
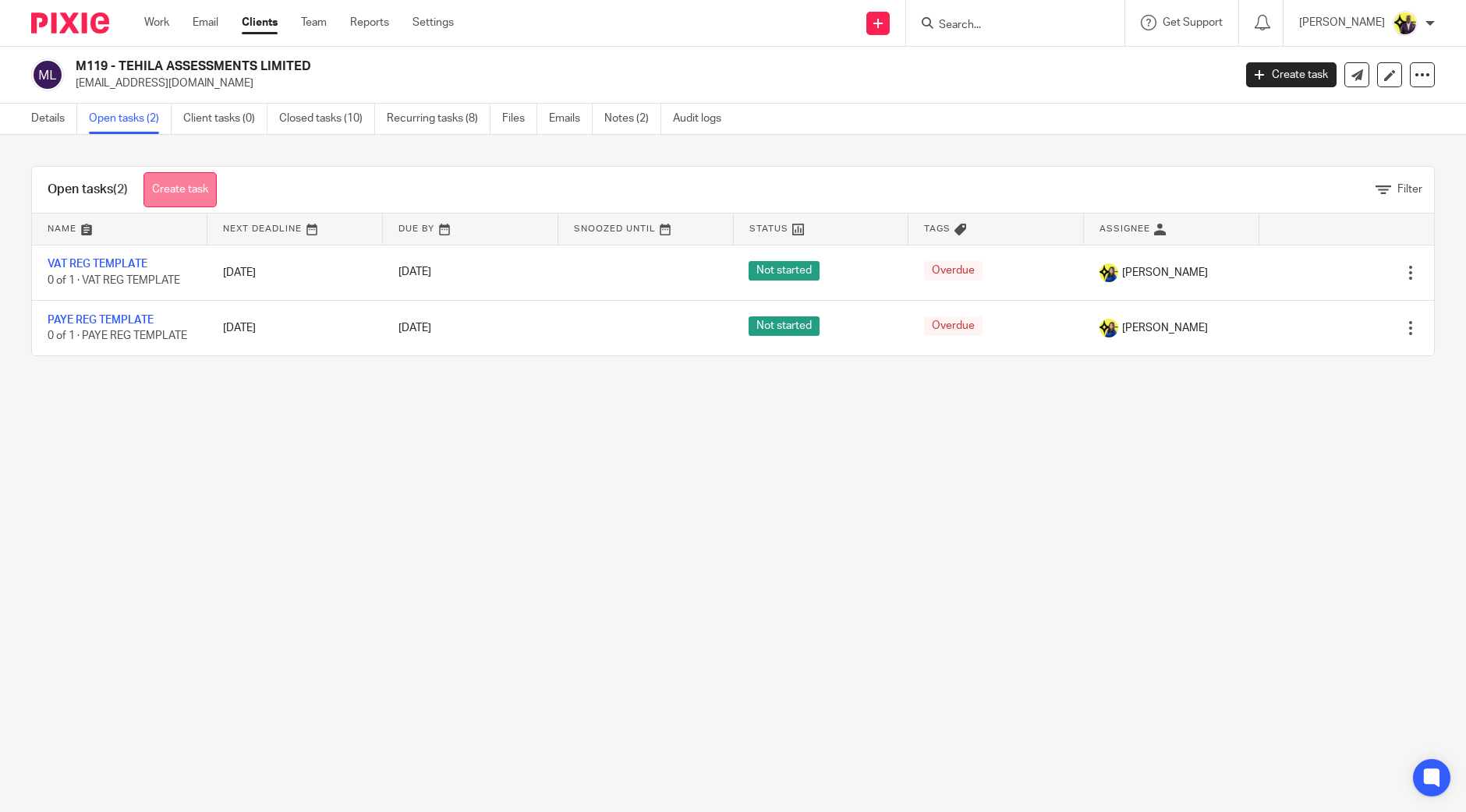
click at [191, 187] on link "Create task" at bounding box center [181, 190] width 74 height 35
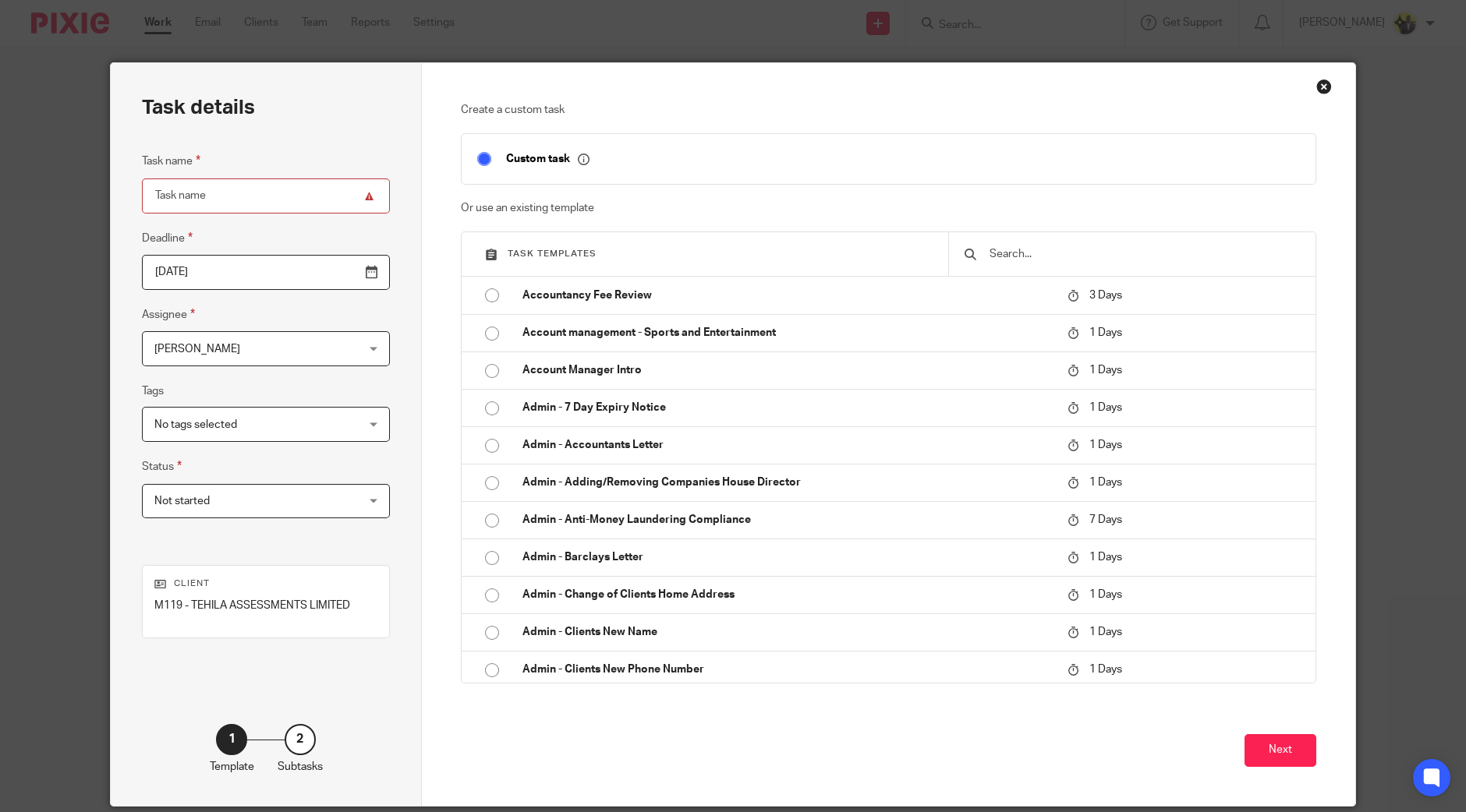
click at [1052, 251] on input "text" at bounding box center [1144, 254] width 313 height 18
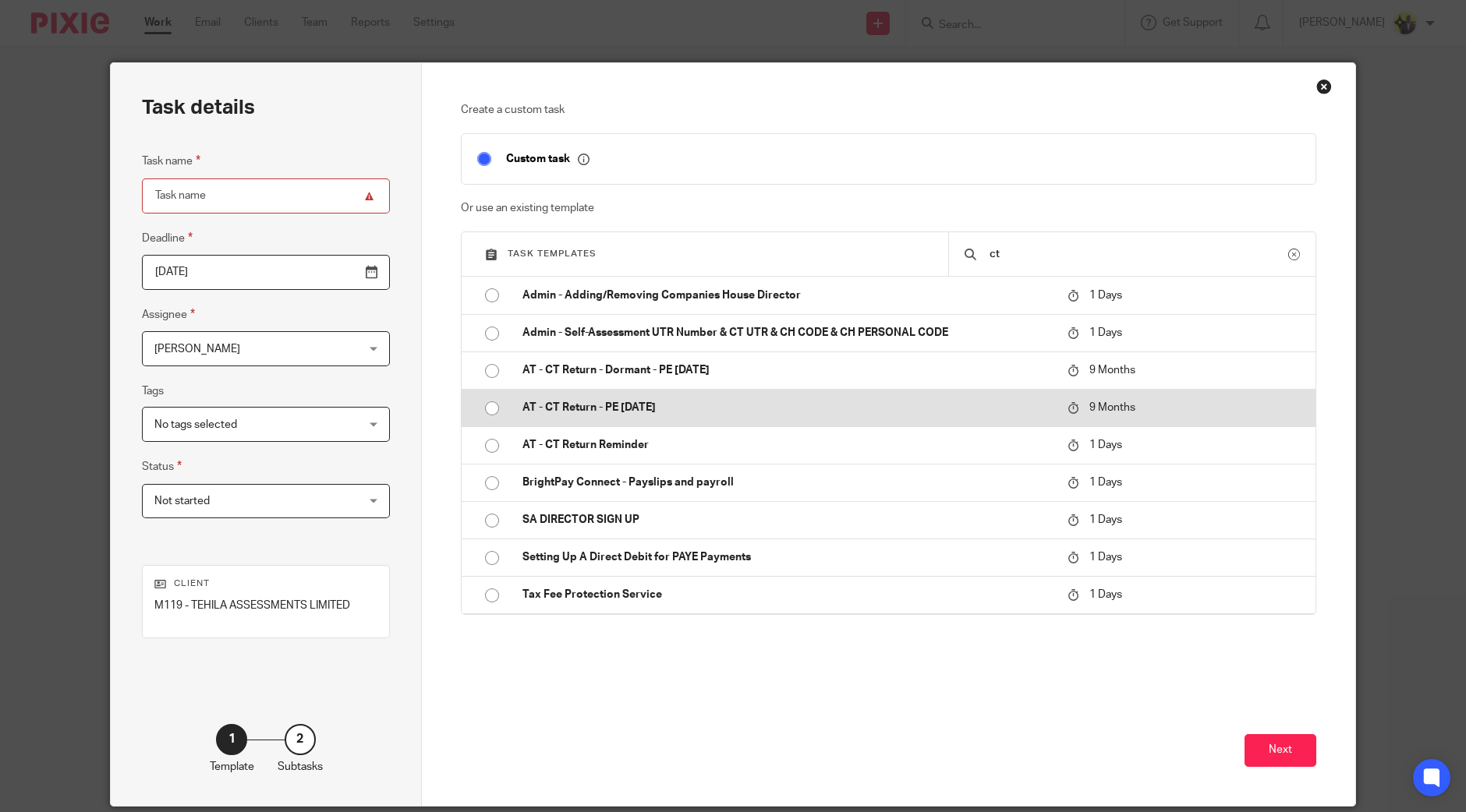
type input "ct"
click at [599, 399] on p "AT - CT Return - PE 30-09-2025" at bounding box center [787, 407] width 529 height 16
type input "2026-06-23"
type input "AT - CT Return - PE 30-09-2025"
checkbox input "false"
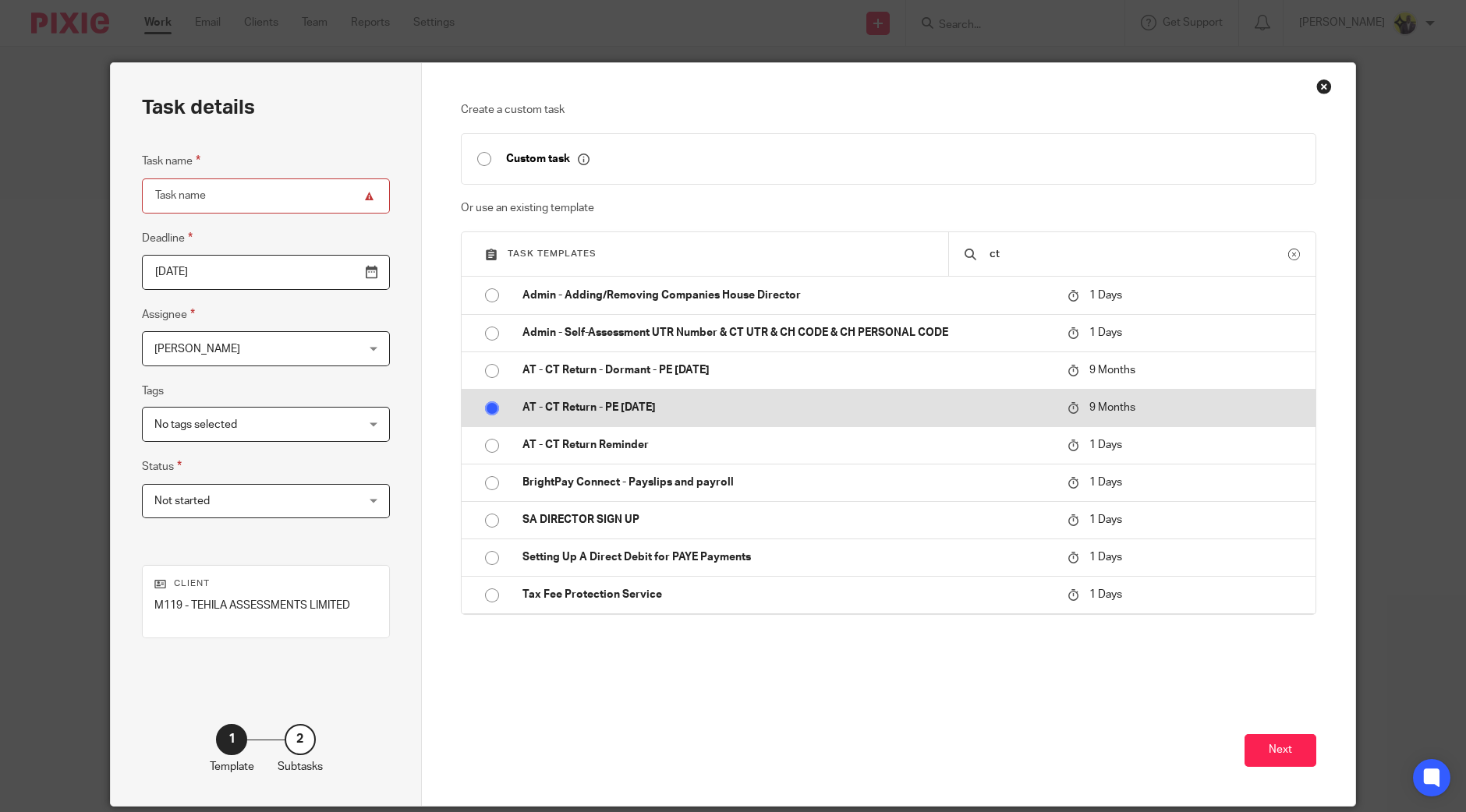
radio input "true"
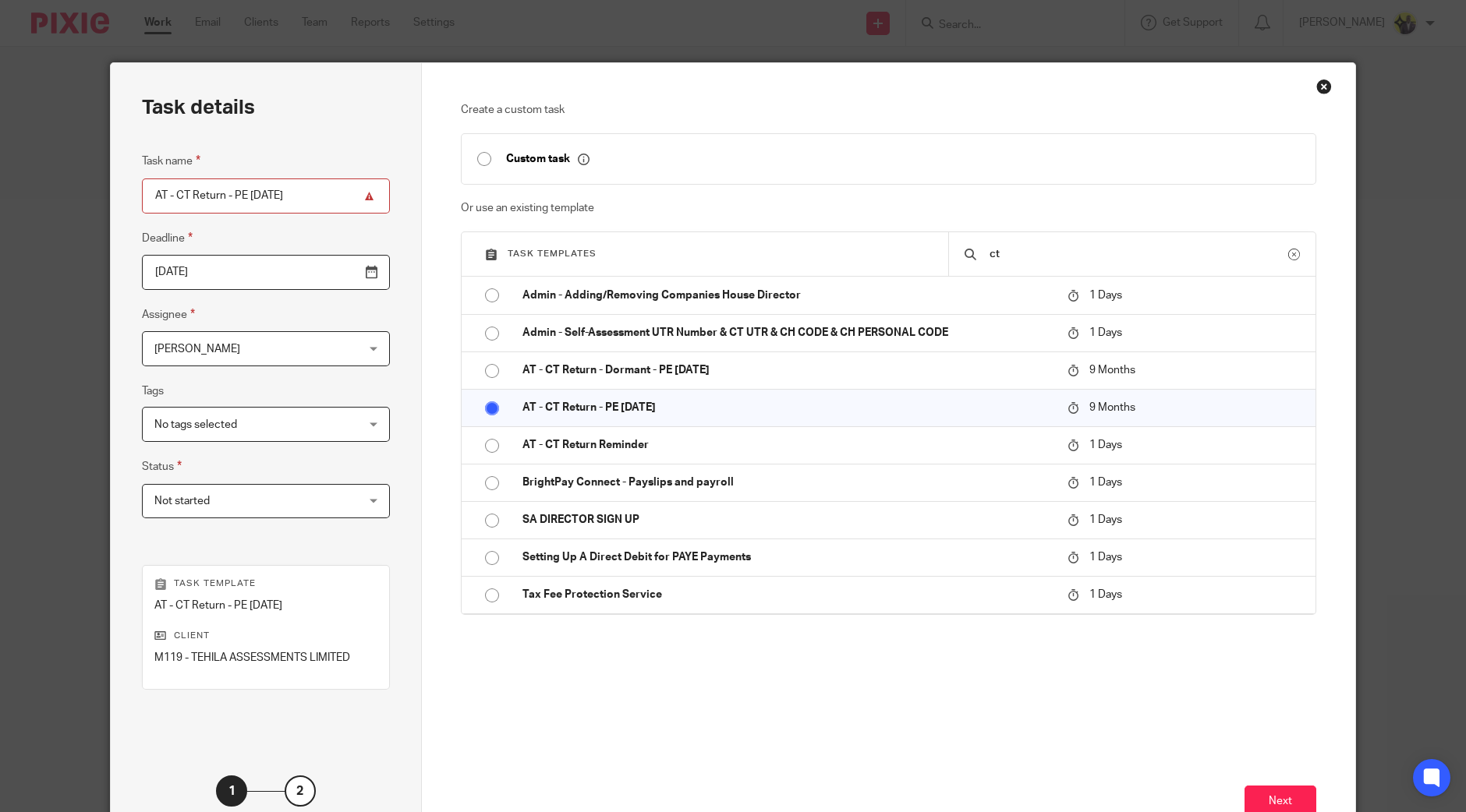
click at [324, 282] on input "2026-06-23" at bounding box center [266, 272] width 248 height 35
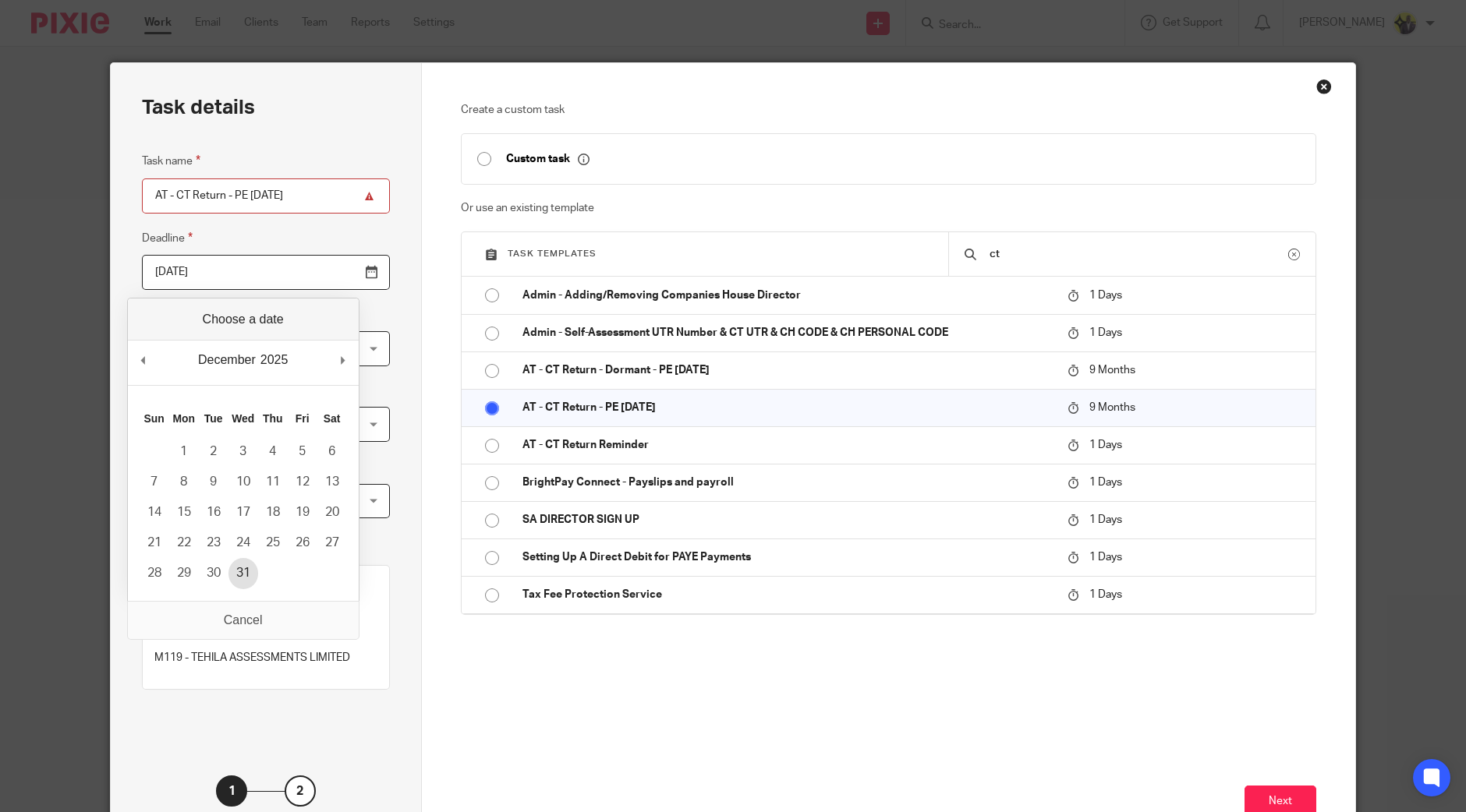
type input "2025-12-31"
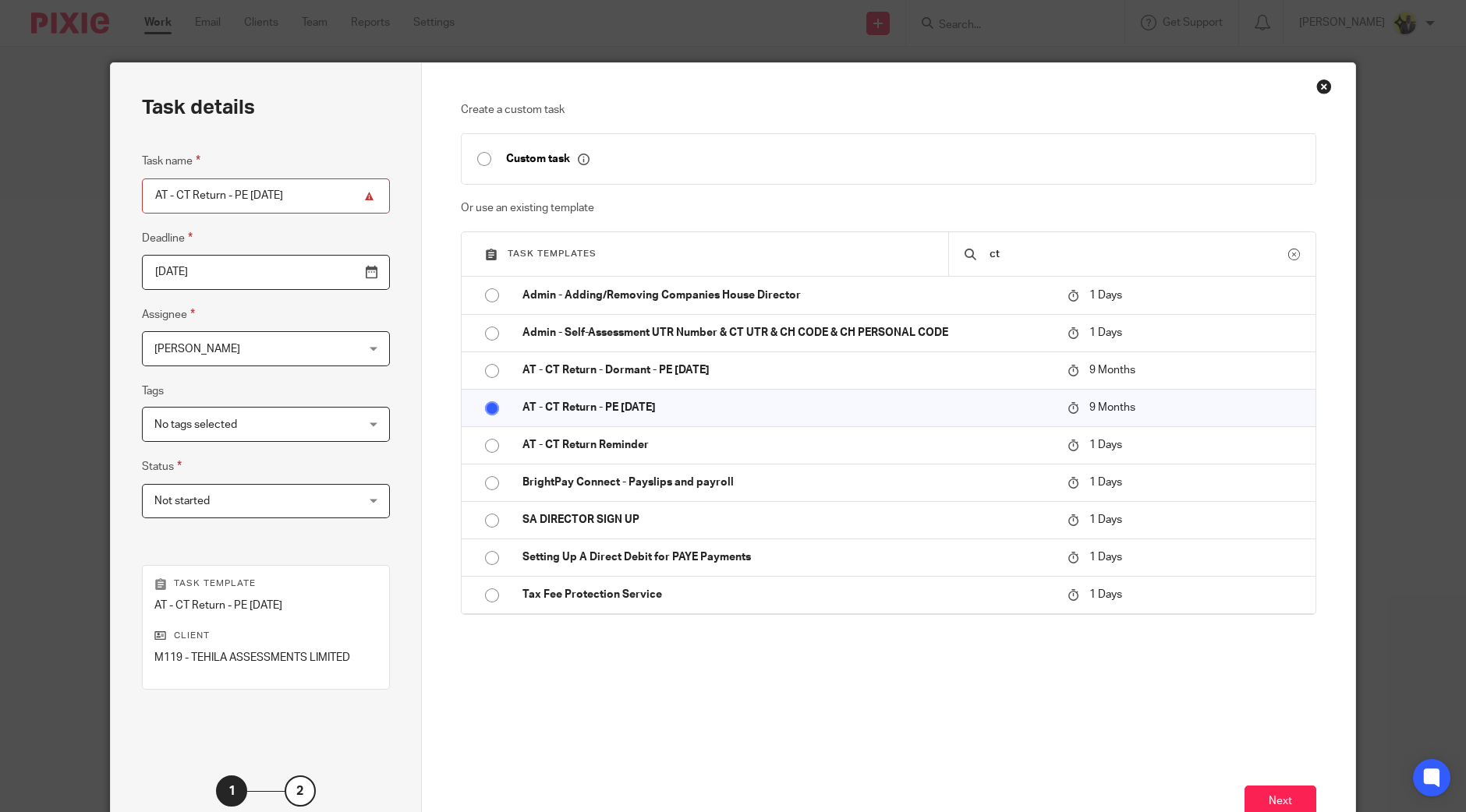
click at [251, 338] on span "[PERSON_NAME]" at bounding box center [248, 348] width 188 height 32
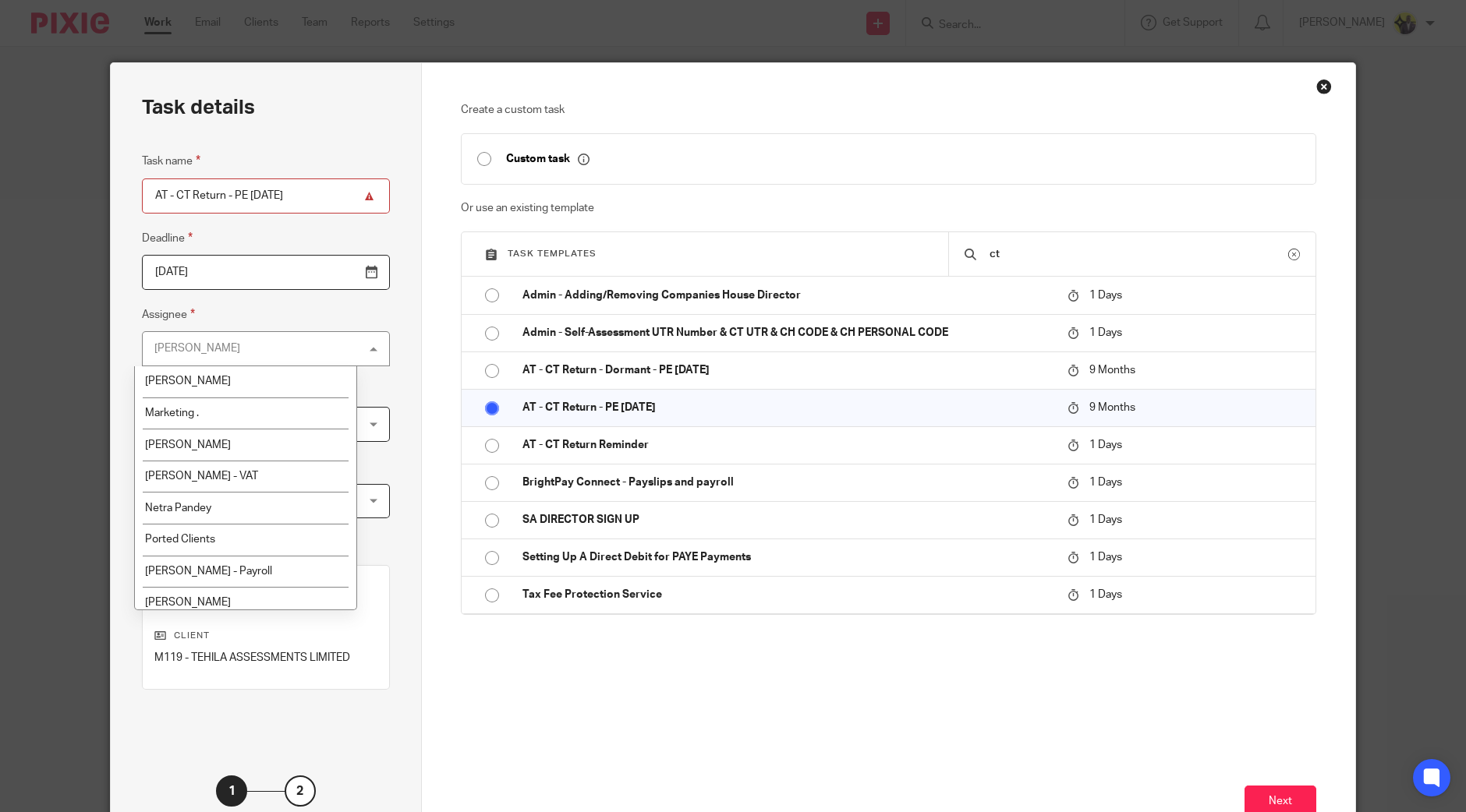
scroll to position [516, 0]
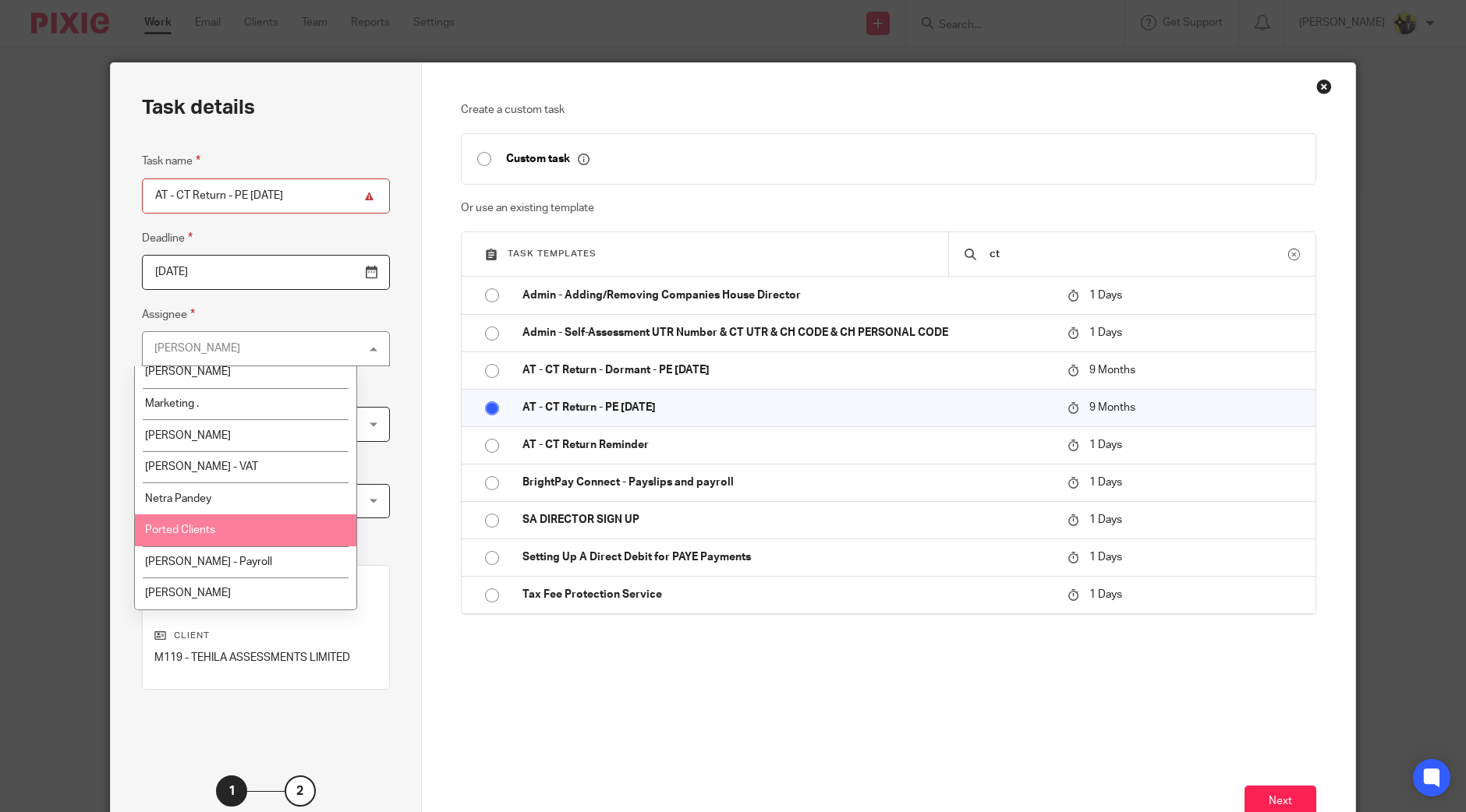
click at [242, 532] on li "Ported Clients" at bounding box center [245, 530] width 222 height 32
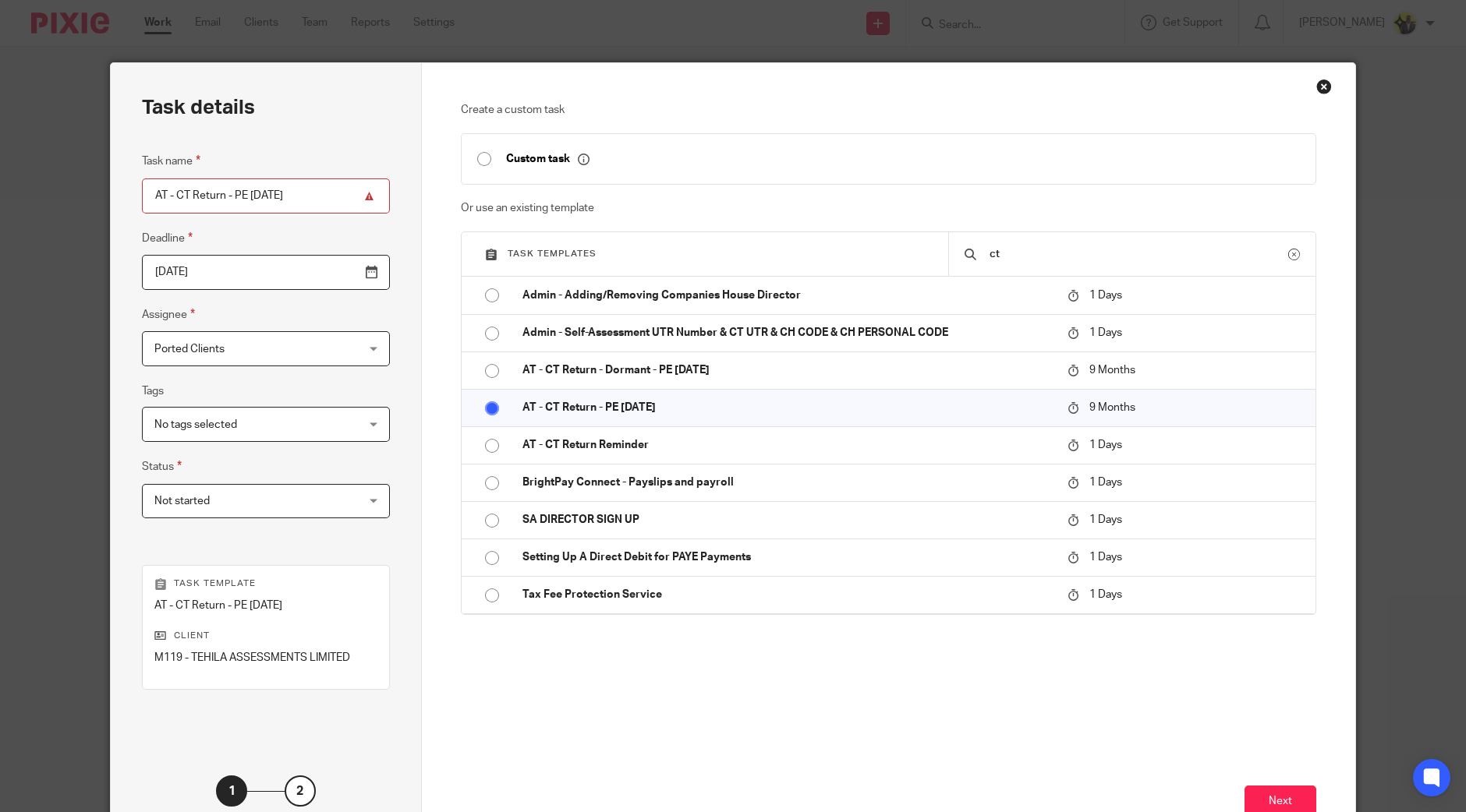
click at [296, 495] on span "Not started" at bounding box center [248, 500] width 188 height 32
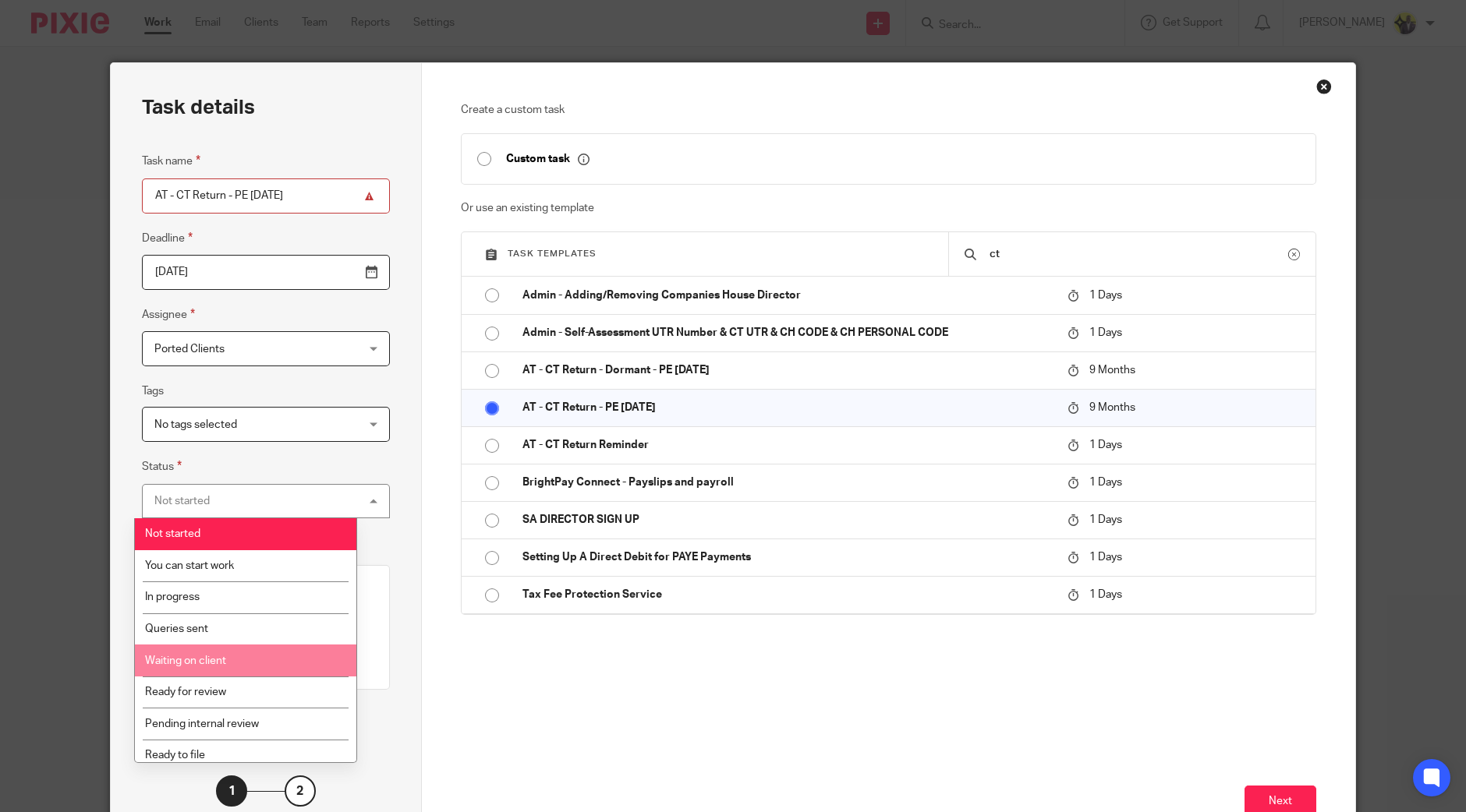
scroll to position [11, 0]
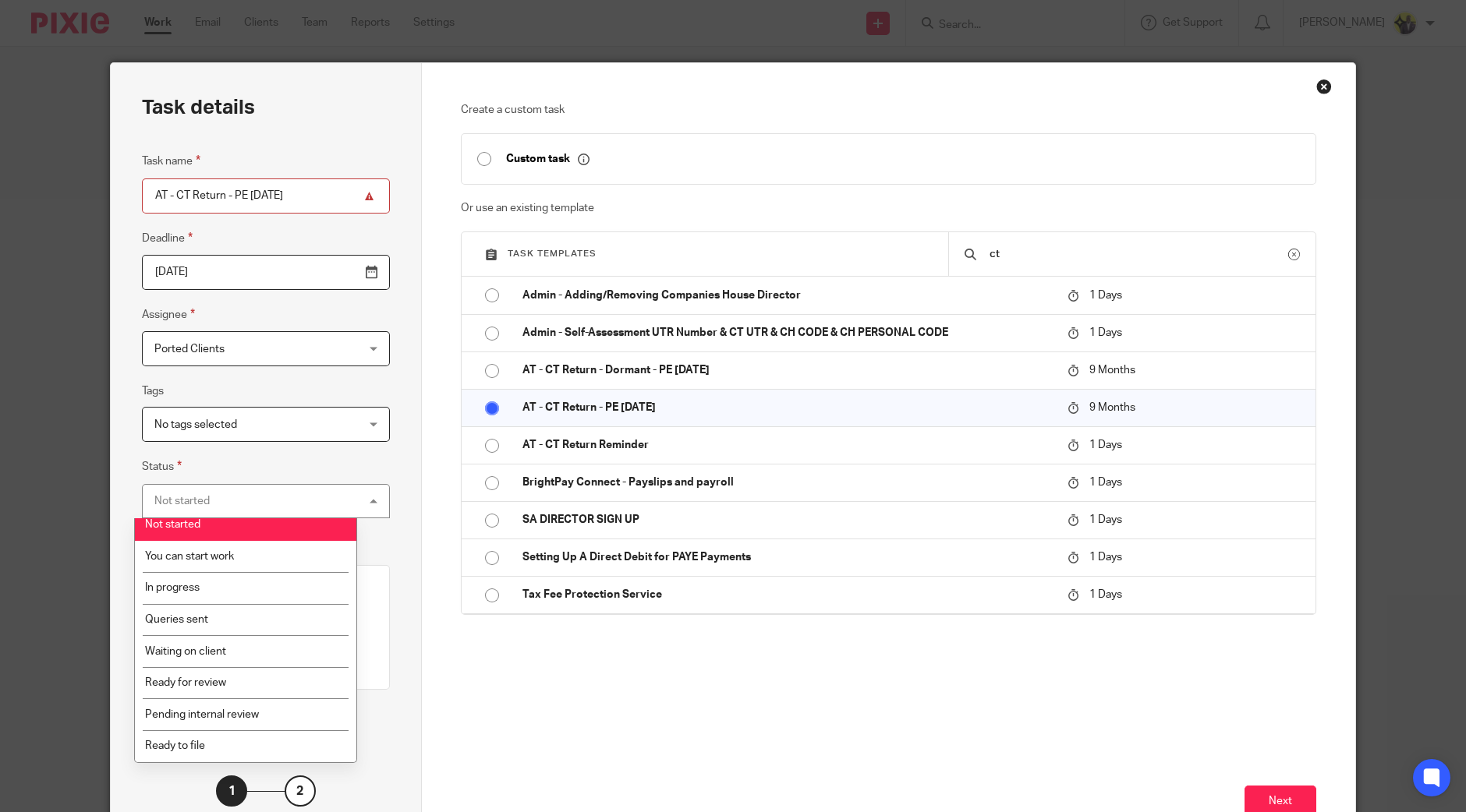
click at [251, 427] on span "No tags selected" at bounding box center [248, 423] width 188 height 32
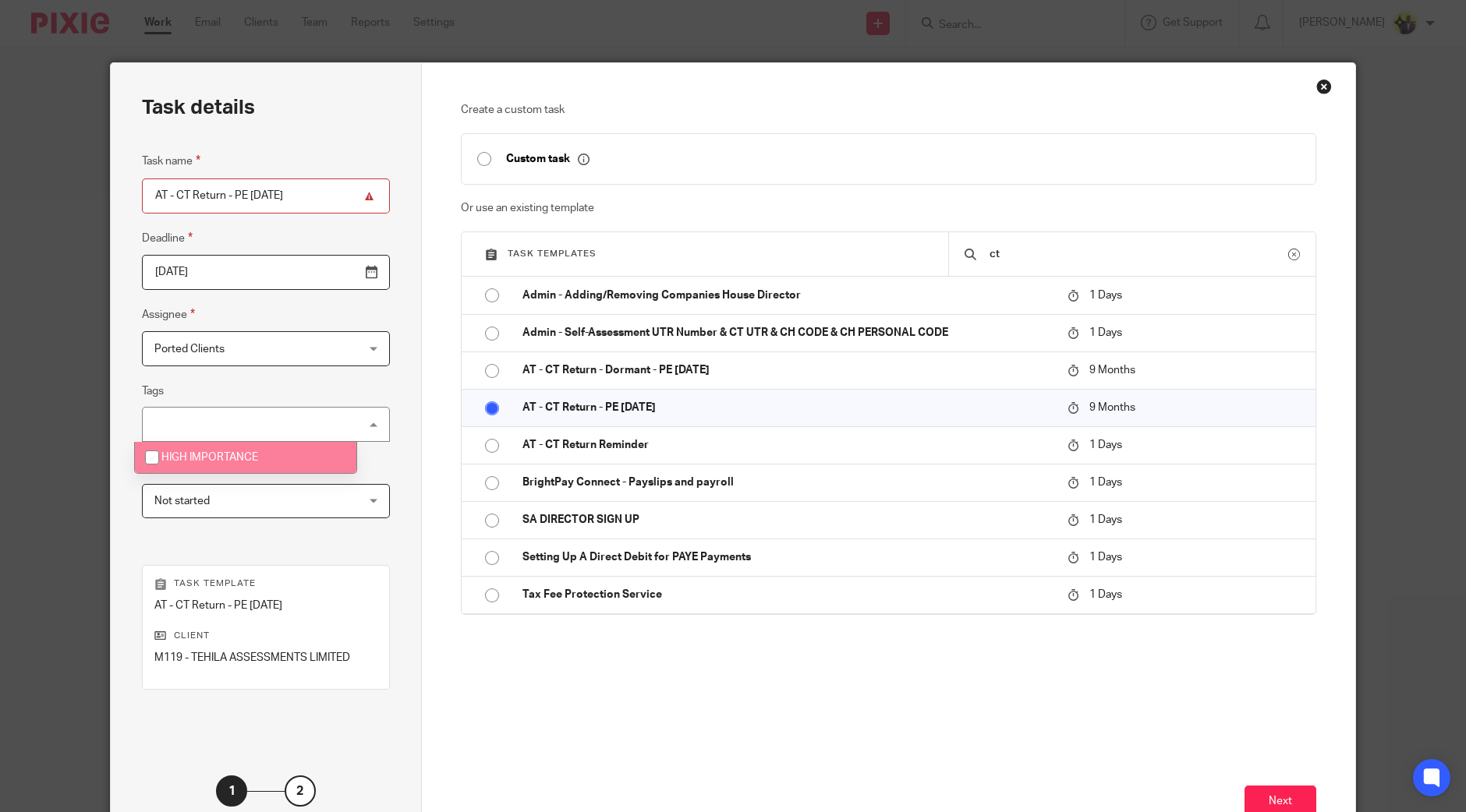
click at [386, 434] on div "Task details Task name AT - CT Return - PE 30-09-2025 Deadline 2025-12-31 Assig…" at bounding box center [266, 461] width 311 height 795
click at [247, 194] on input "AT - CT Return - PE 30-09-2025" at bounding box center [266, 196] width 248 height 35
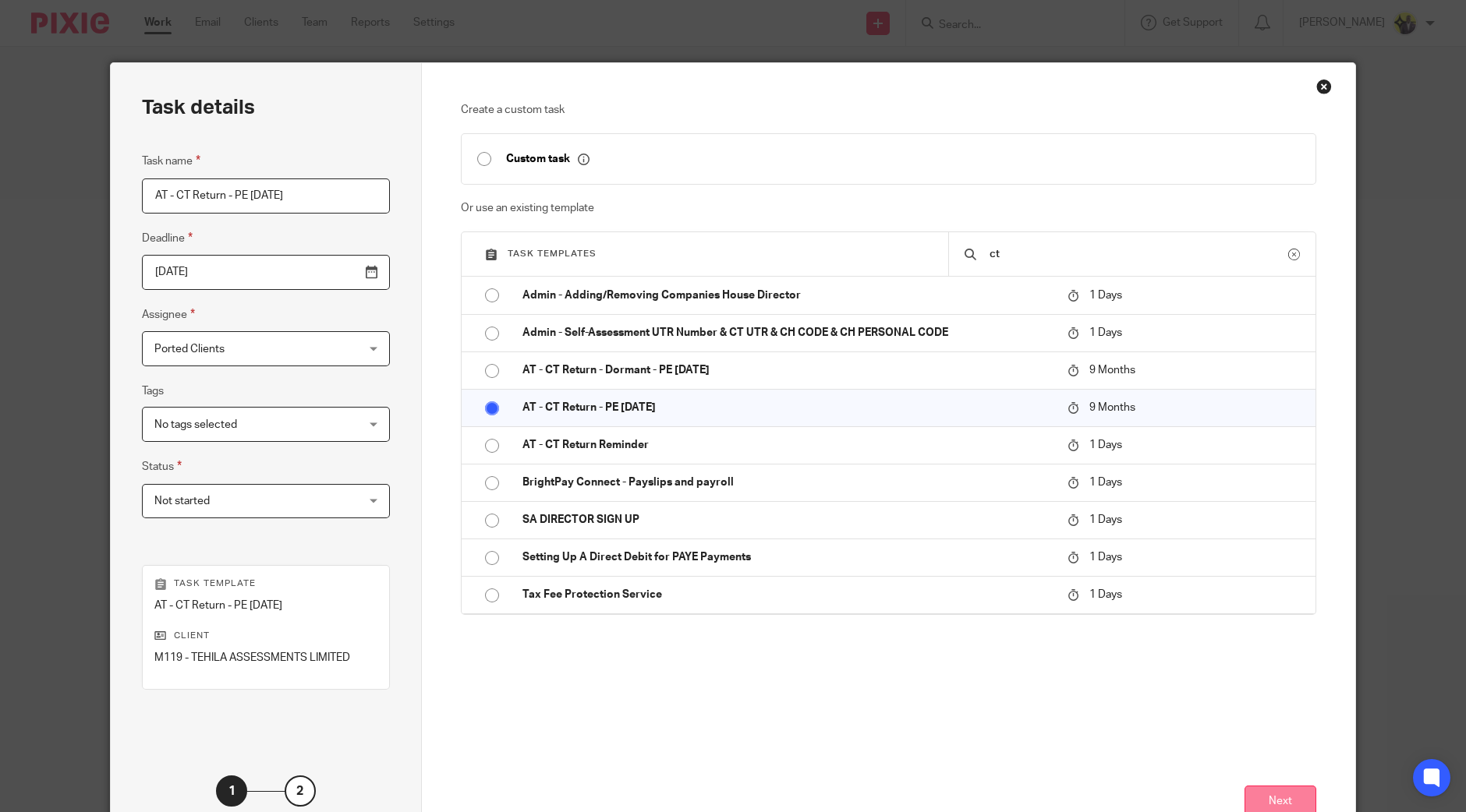
type input "AT - CT Return - PE 31-03-2025"
click at [1263, 792] on button "Next" at bounding box center [1280, 802] width 72 height 33
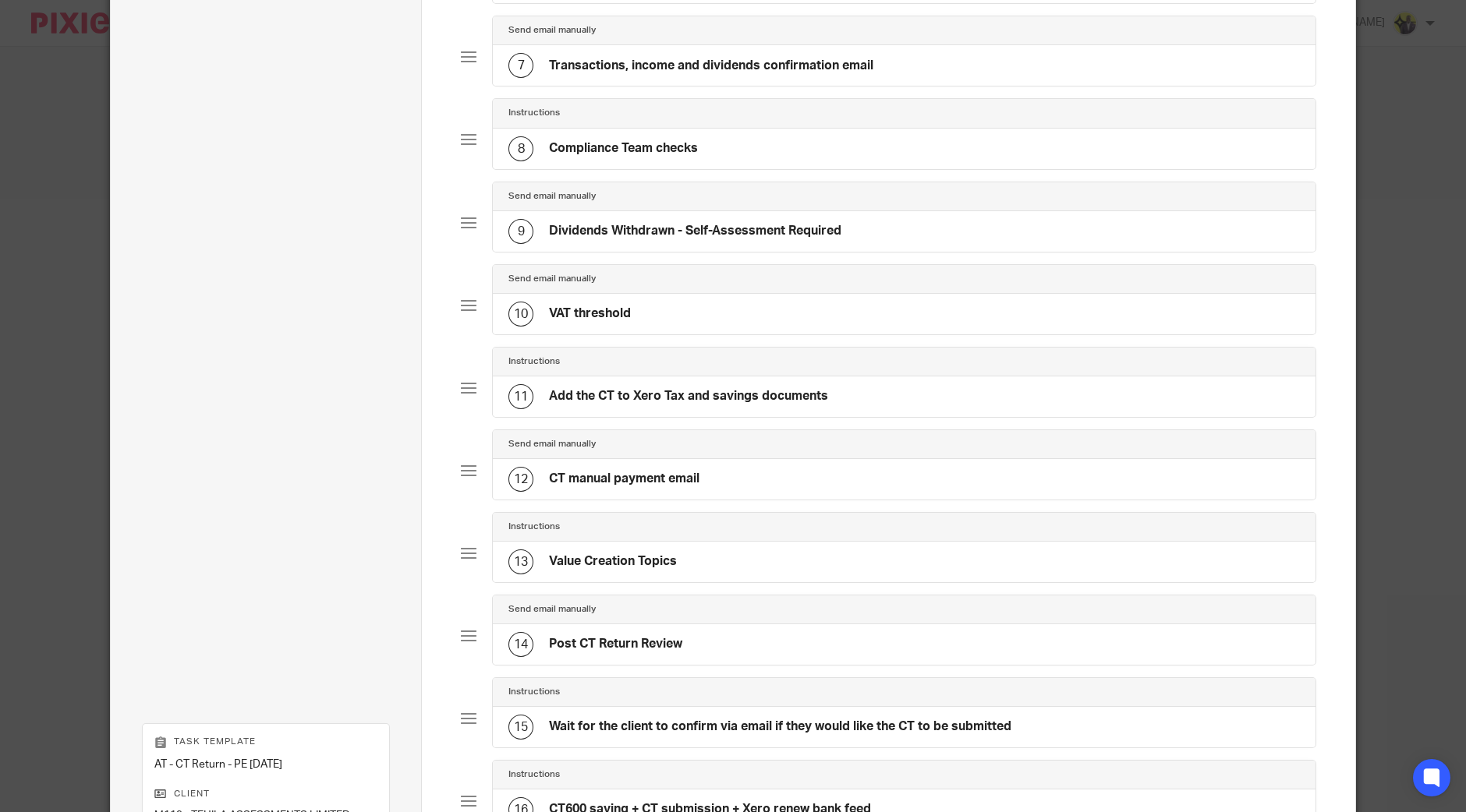
scroll to position [882, 0]
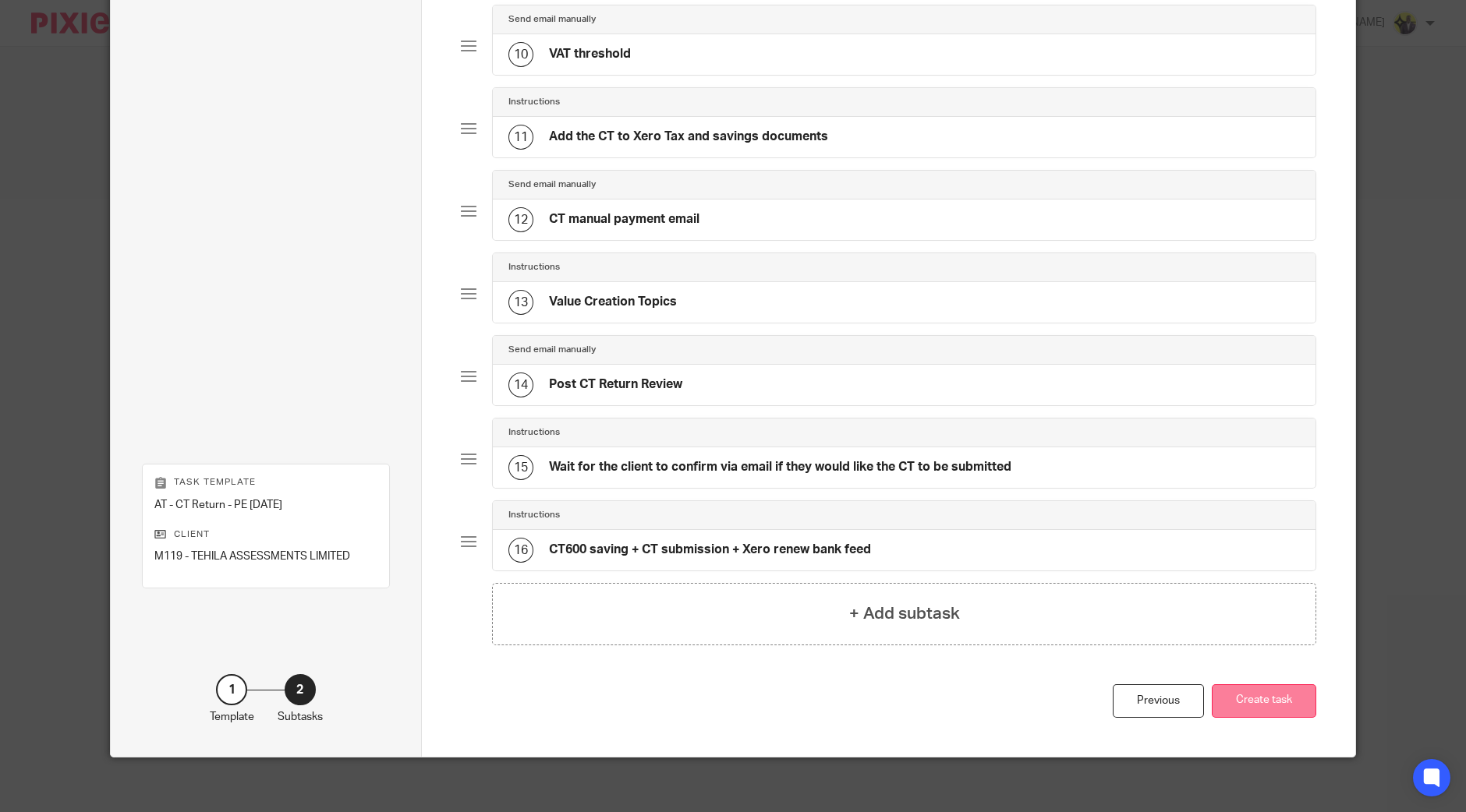
click at [1249, 688] on button "Create task" at bounding box center [1264, 701] width 104 height 33
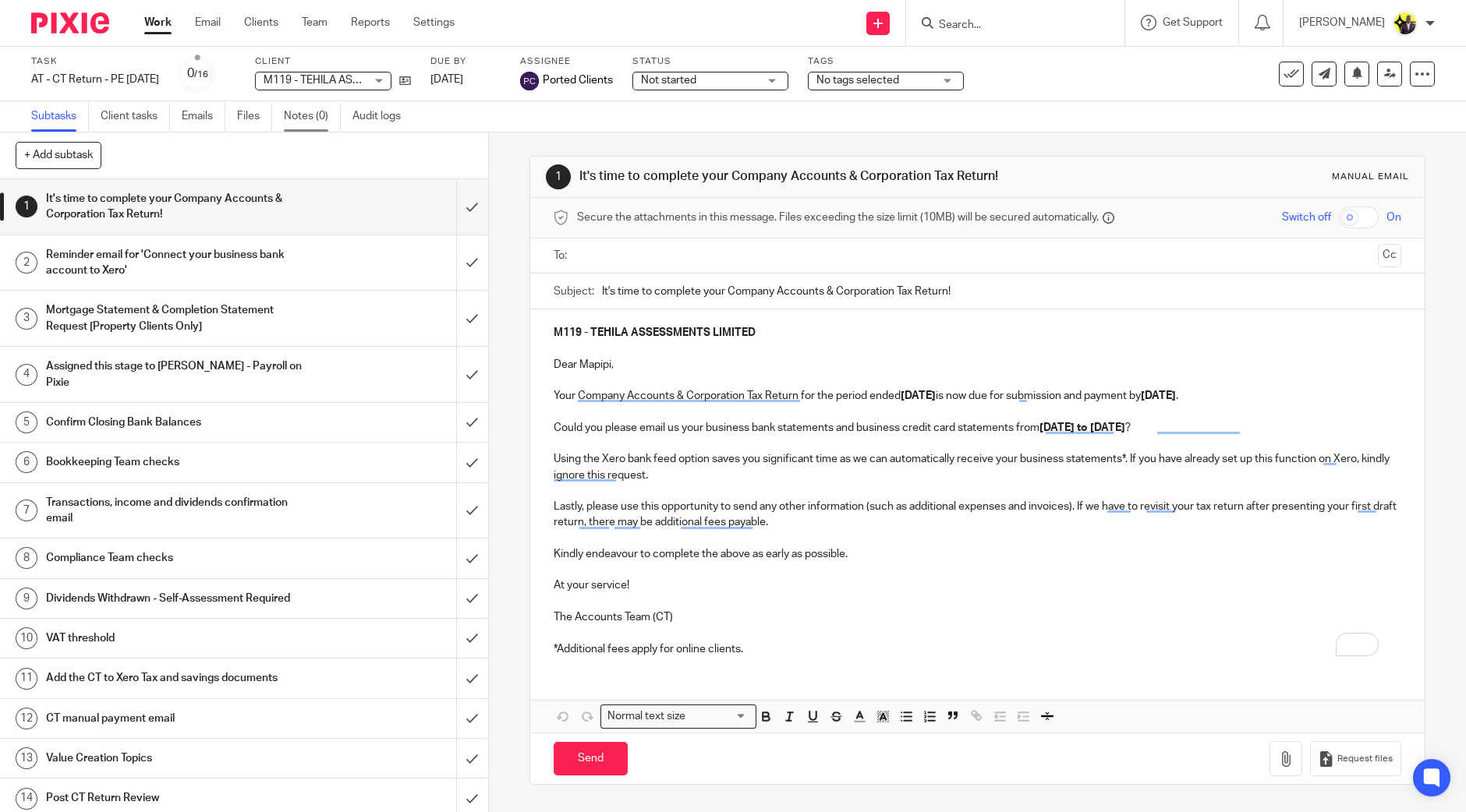
click at [329, 118] on link "Notes (0)" at bounding box center [312, 117] width 57 height 31
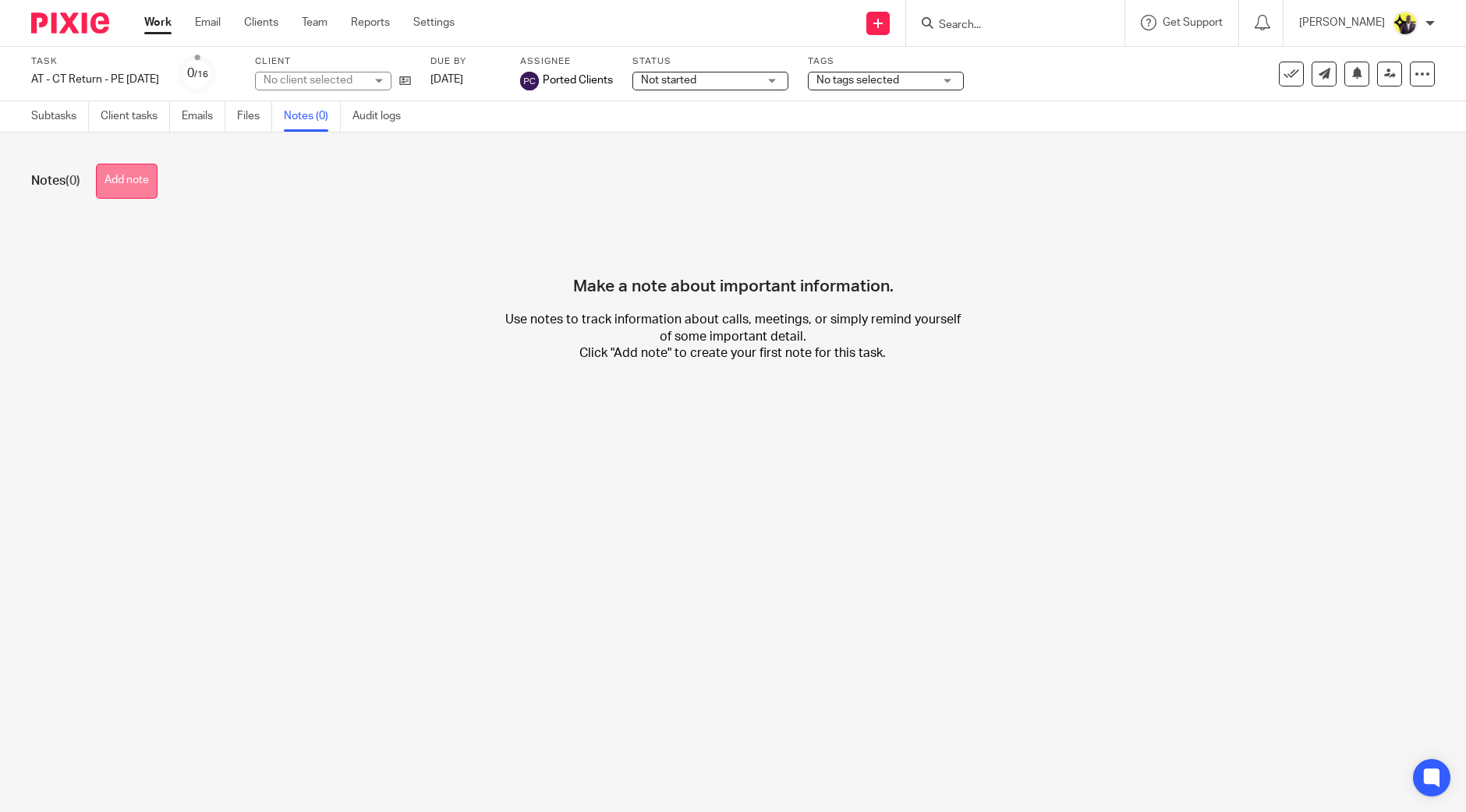
click at [129, 175] on button "Add note" at bounding box center [126, 181] width 61 height 35
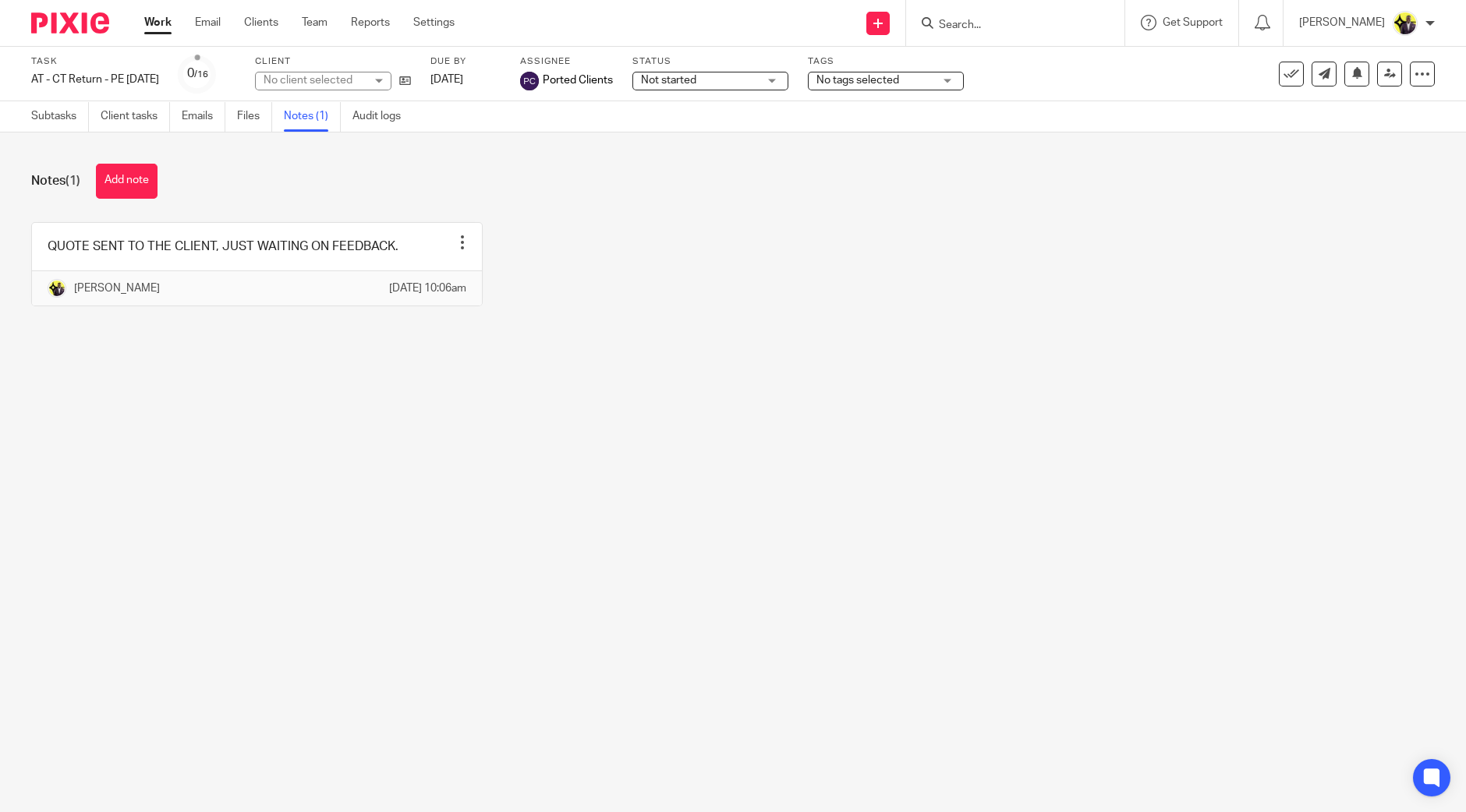
click at [1014, 22] on div "Note added." at bounding box center [1091, 46] width 718 height 60
click at [1014, 22] on input "Search" at bounding box center [1008, 25] width 140 height 14
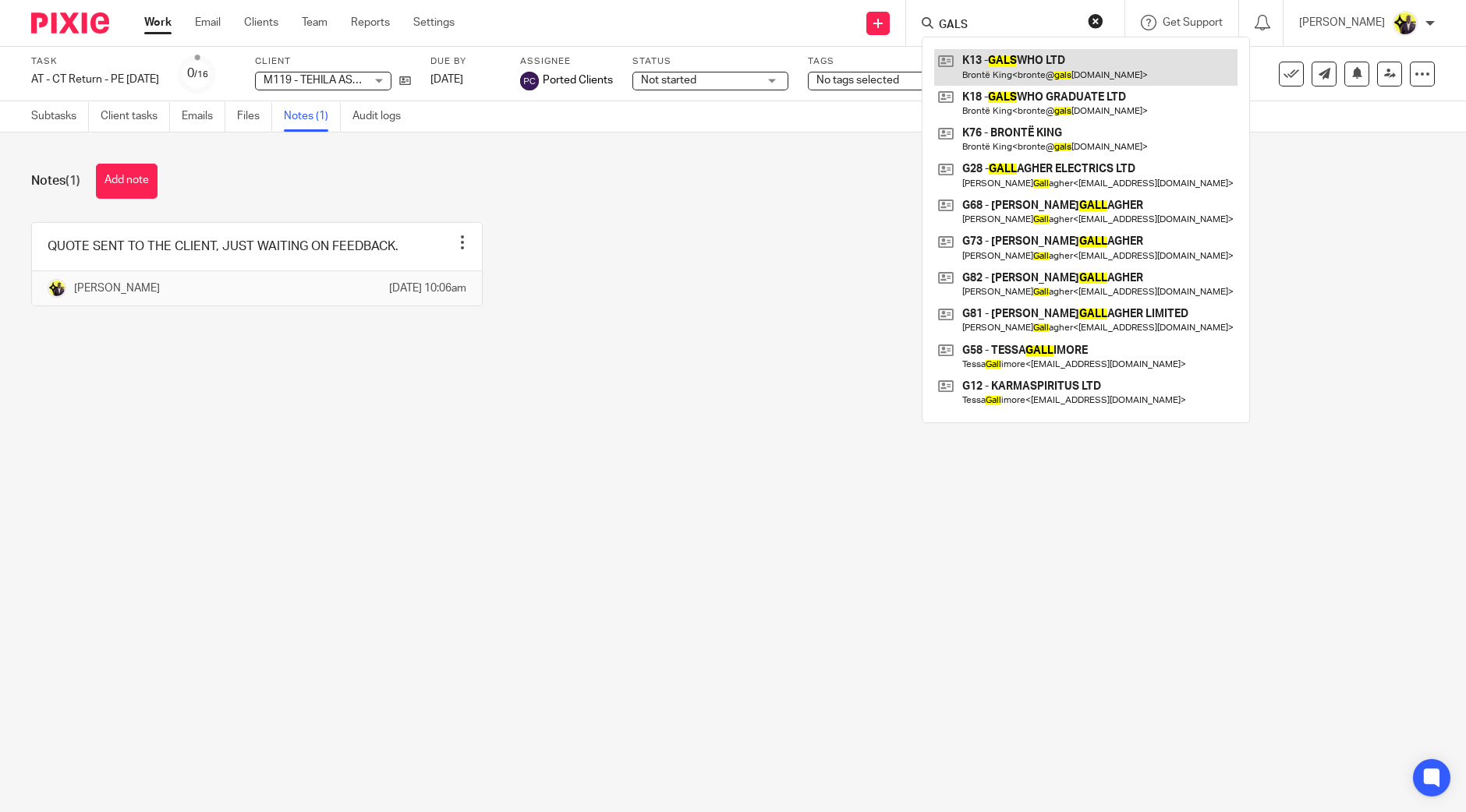
type input "GALS"
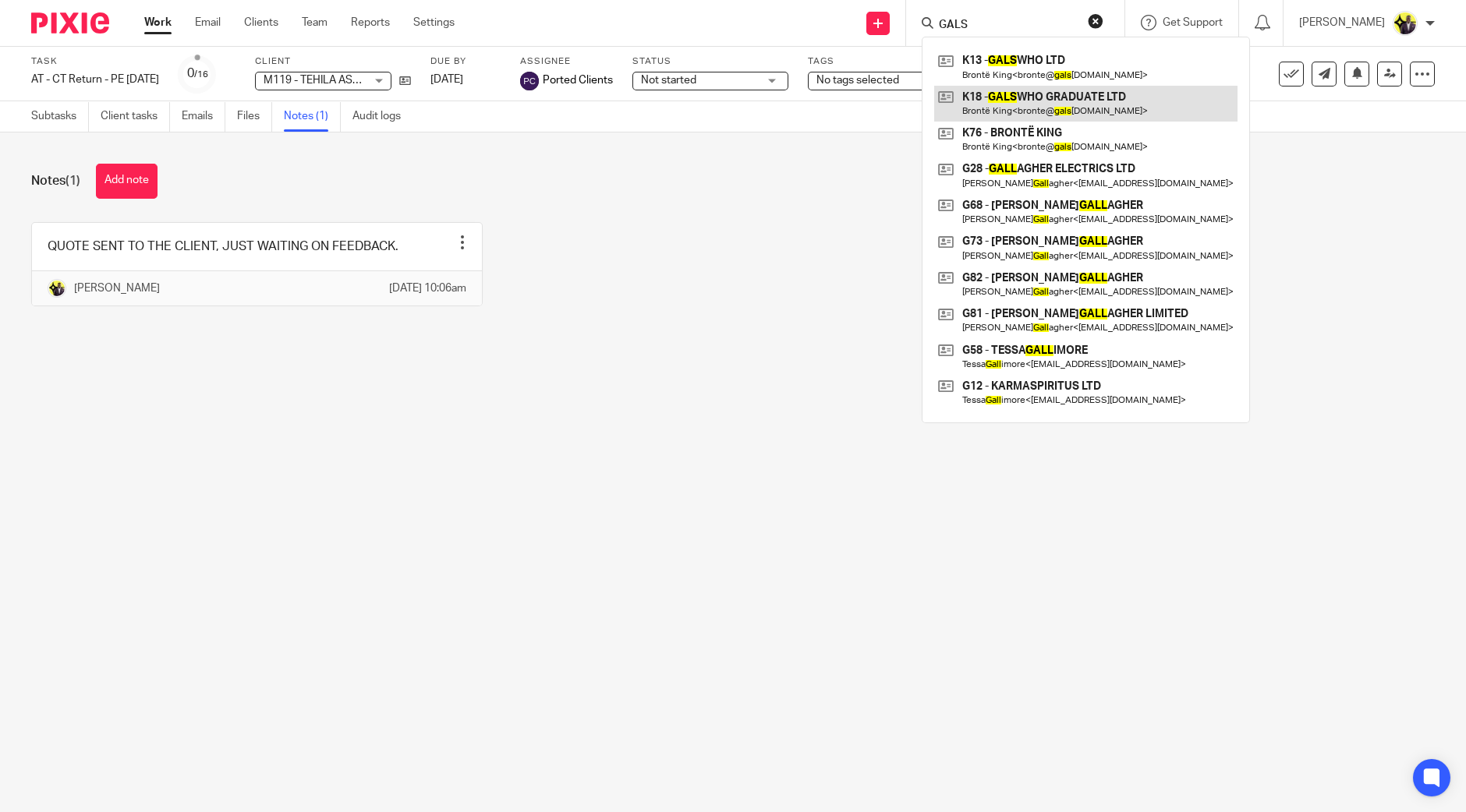
click at [1080, 102] on link at bounding box center [1086, 103] width 303 height 36
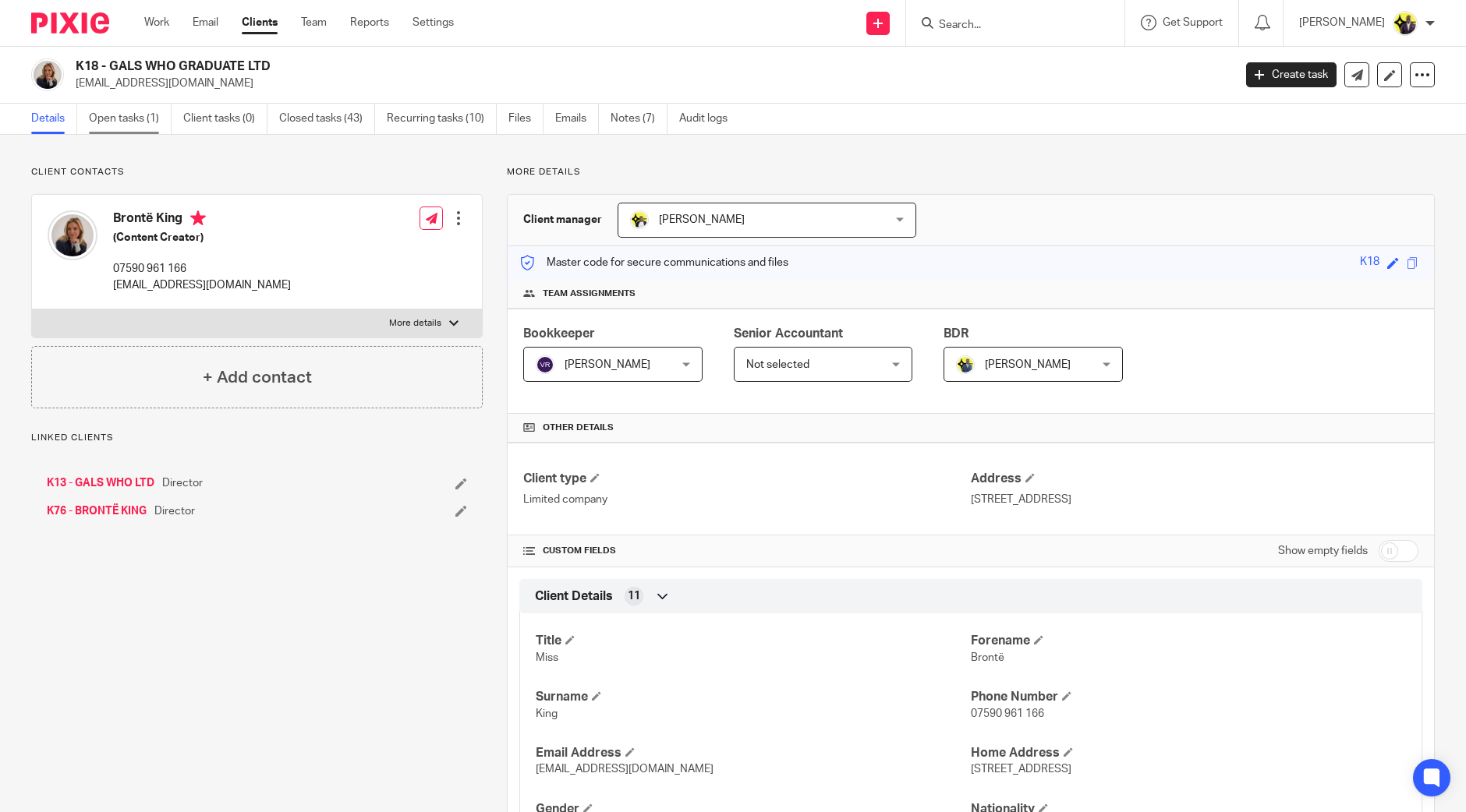
click at [129, 123] on link "Open tasks (1)" at bounding box center [130, 118] width 82 height 31
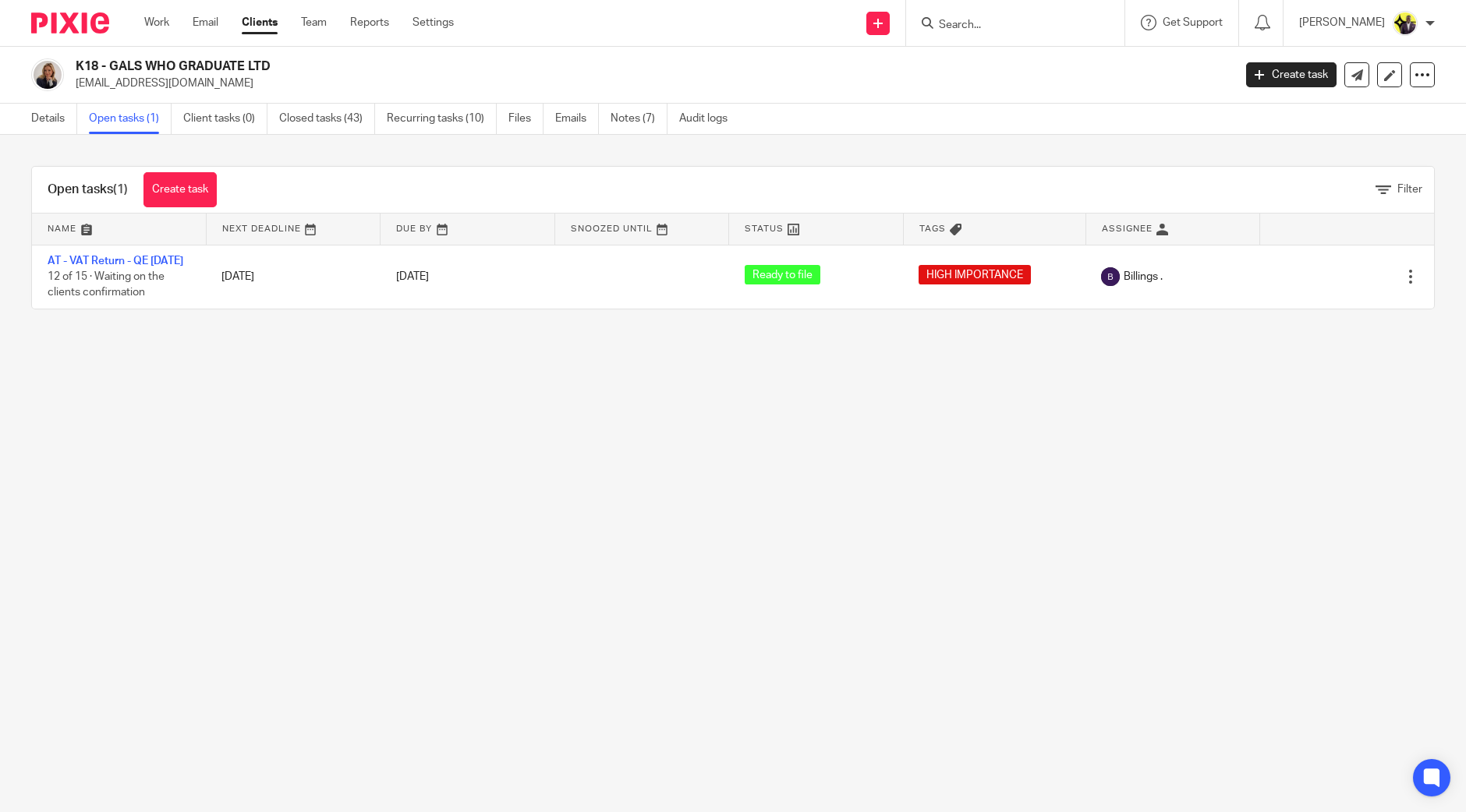
click at [273, 22] on link "Clients" at bounding box center [259, 23] width 36 height 16
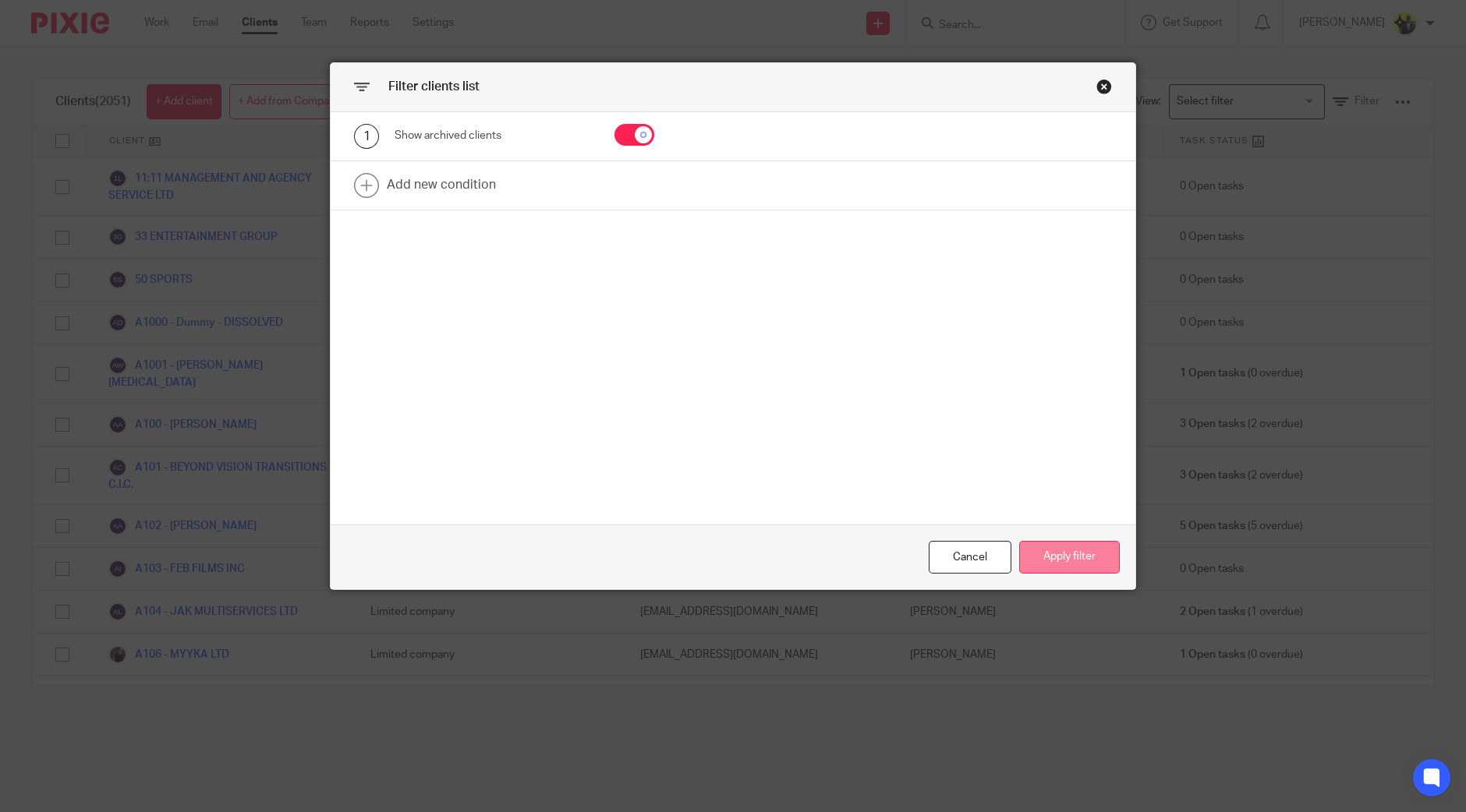
click at [1030, 547] on button "Apply filter" at bounding box center [1069, 558] width 101 height 33
